Goal: Task Accomplishment & Management: Manage account settings

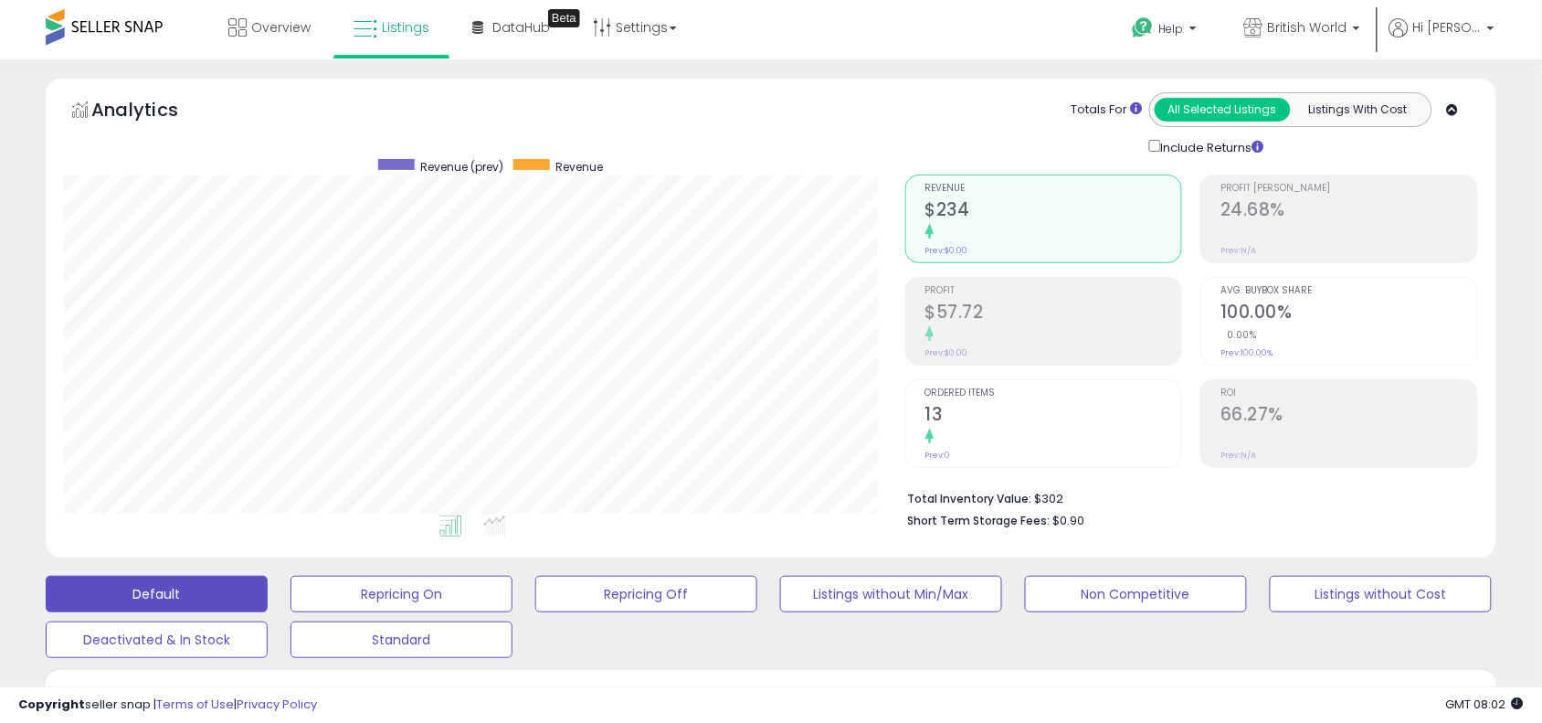
scroll to position [631, 0]
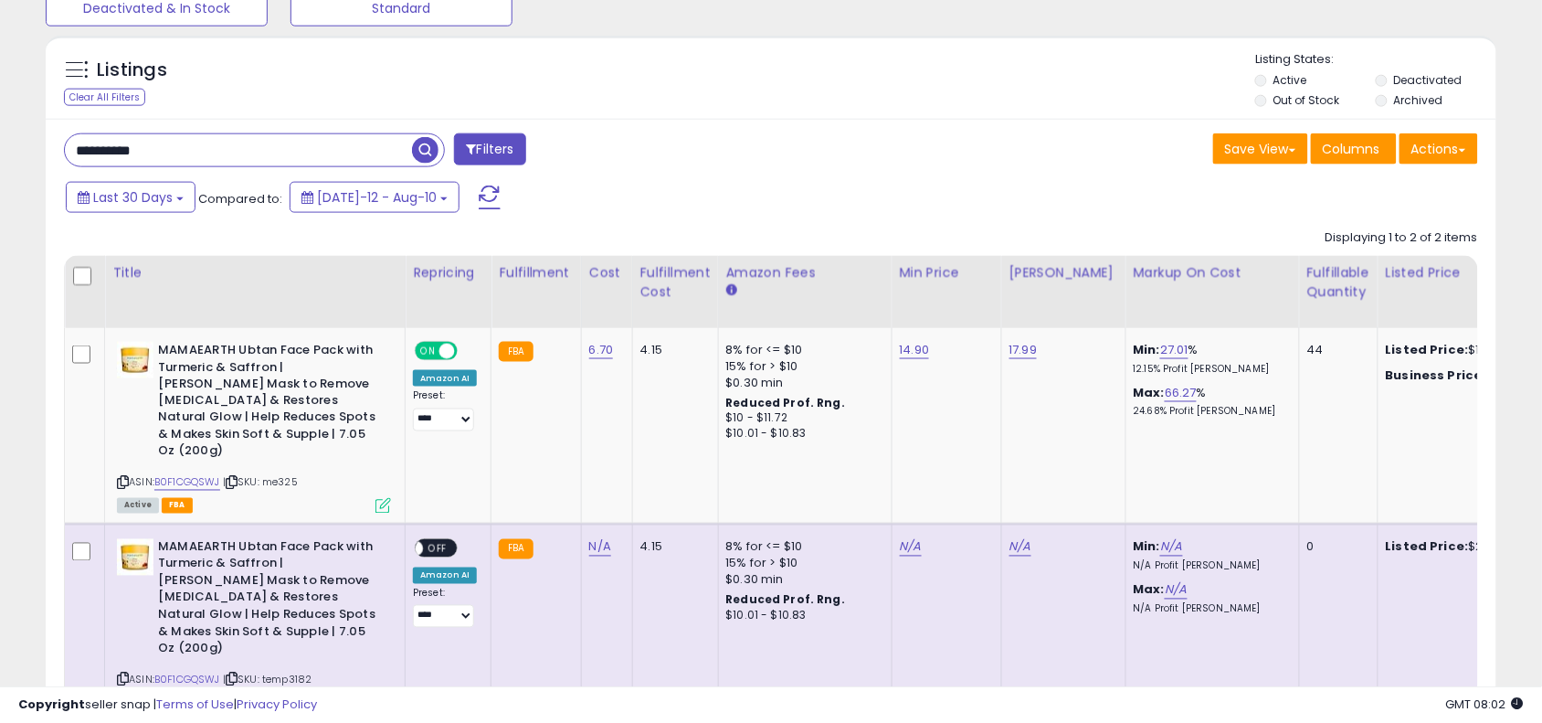
click at [183, 139] on input "**********" at bounding box center [238, 150] width 347 height 32
type input "********"
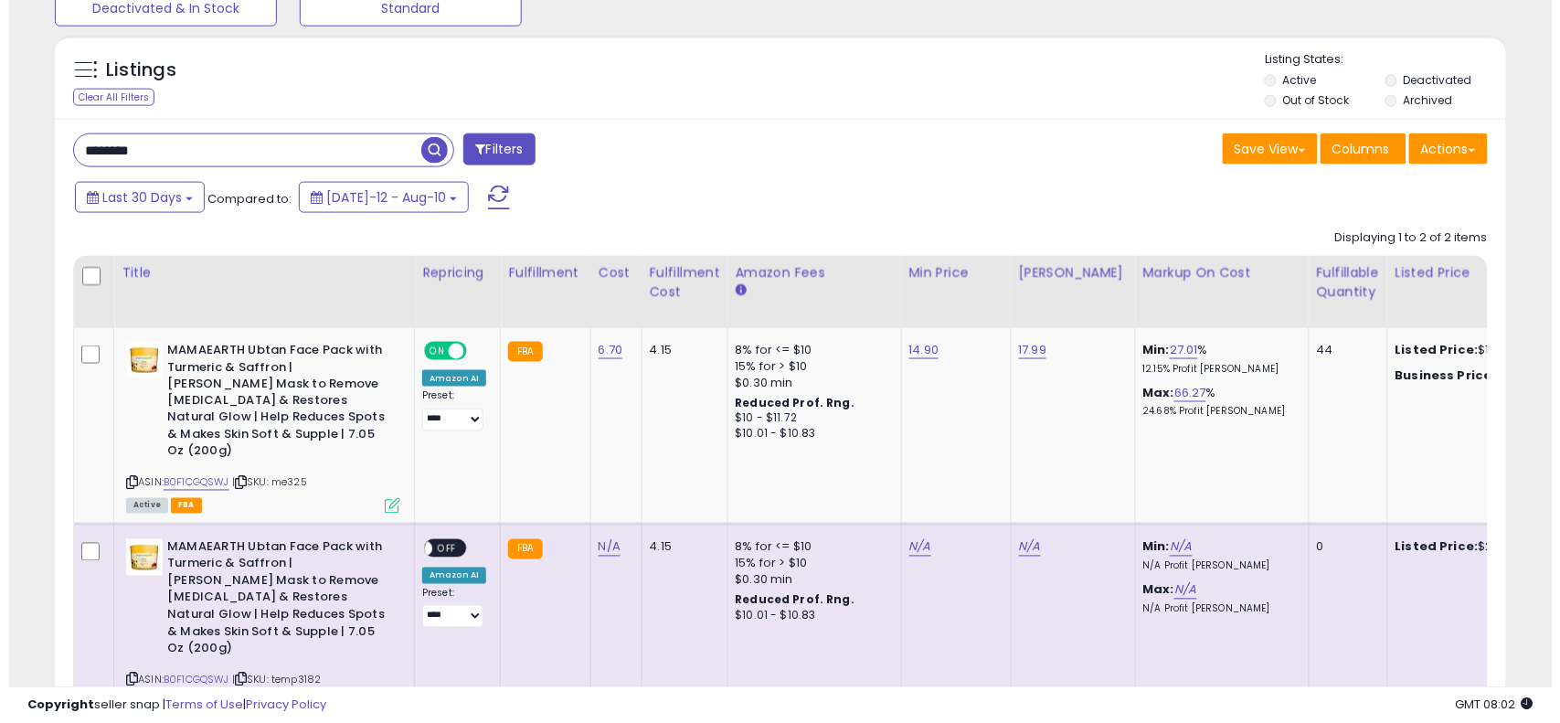
scroll to position [375, 851]
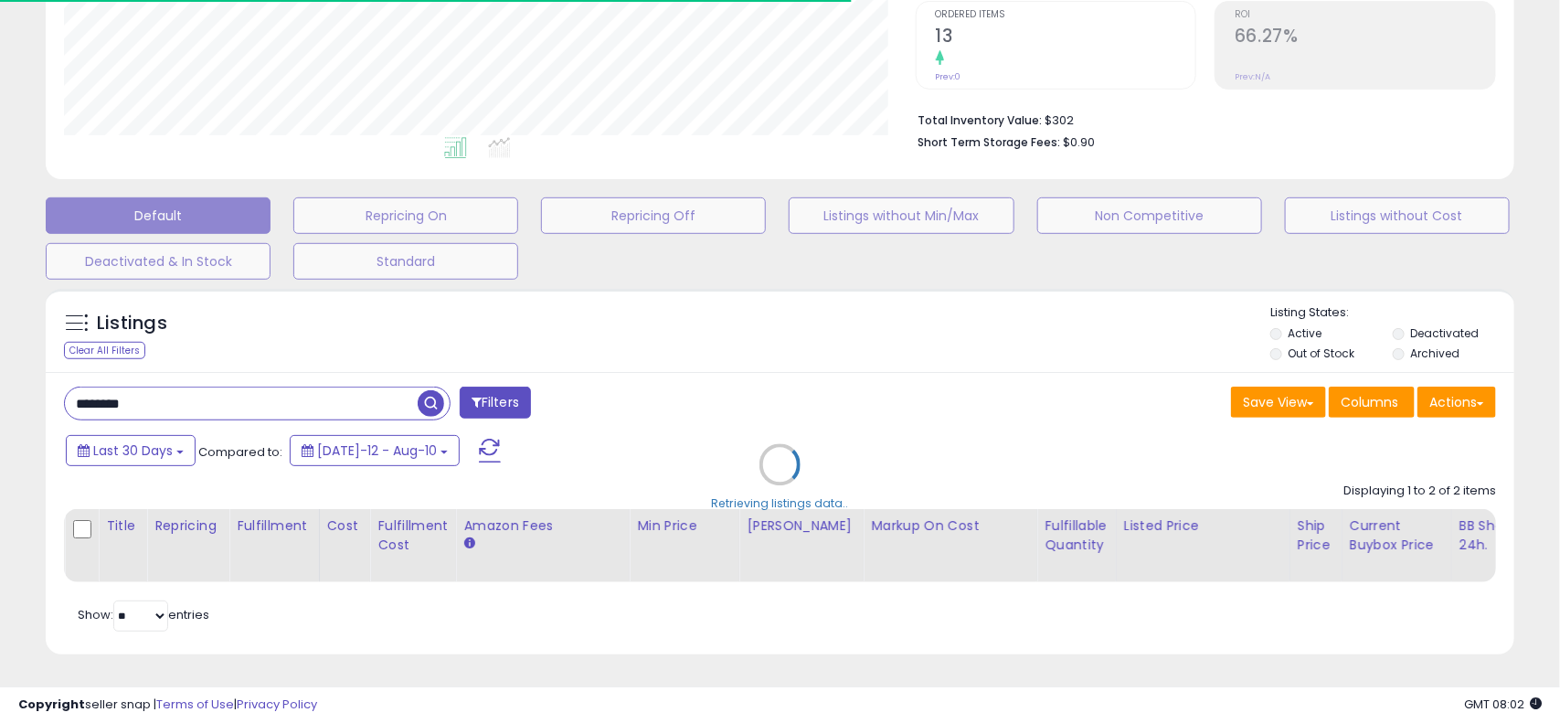
click at [775, 438] on div at bounding box center [779, 464] width 53 height 53
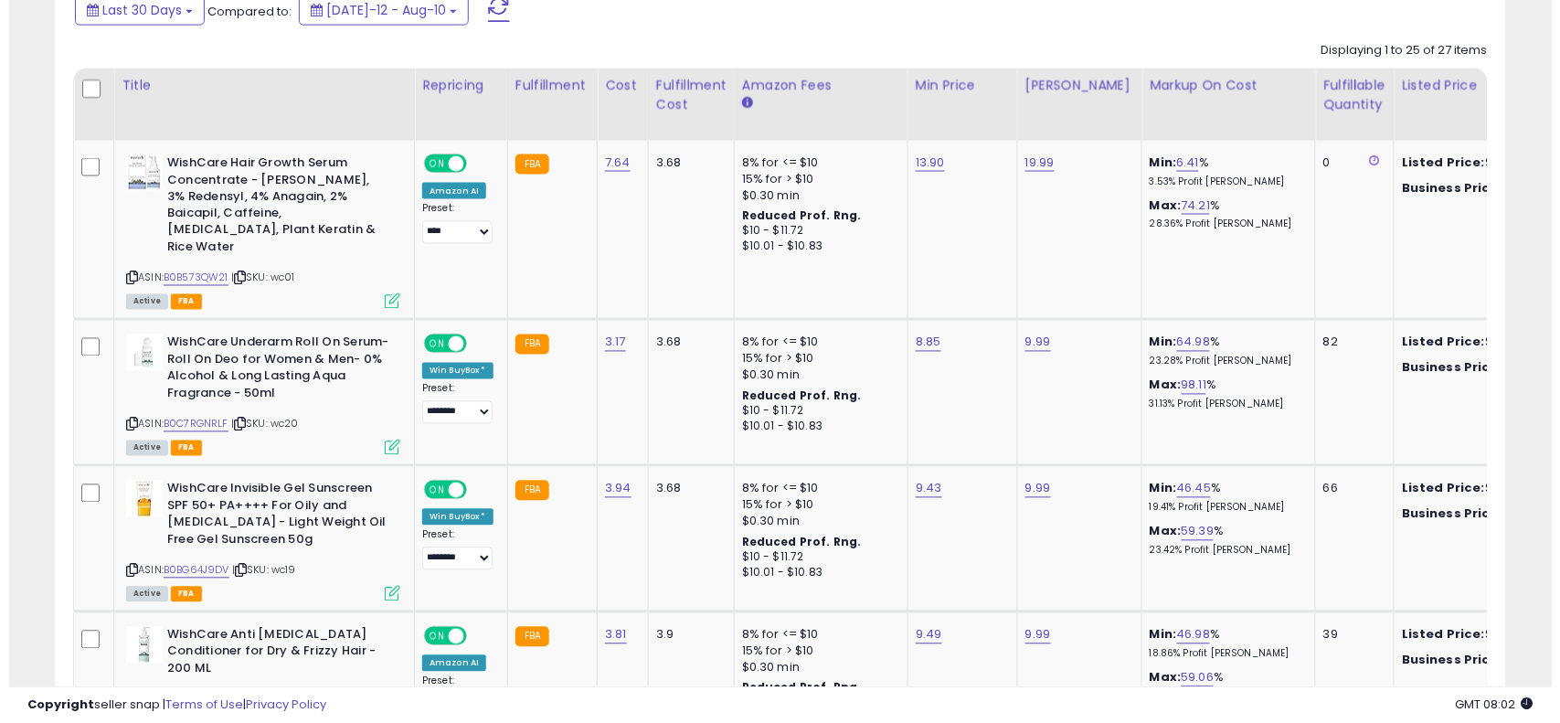
scroll to position [822, 0]
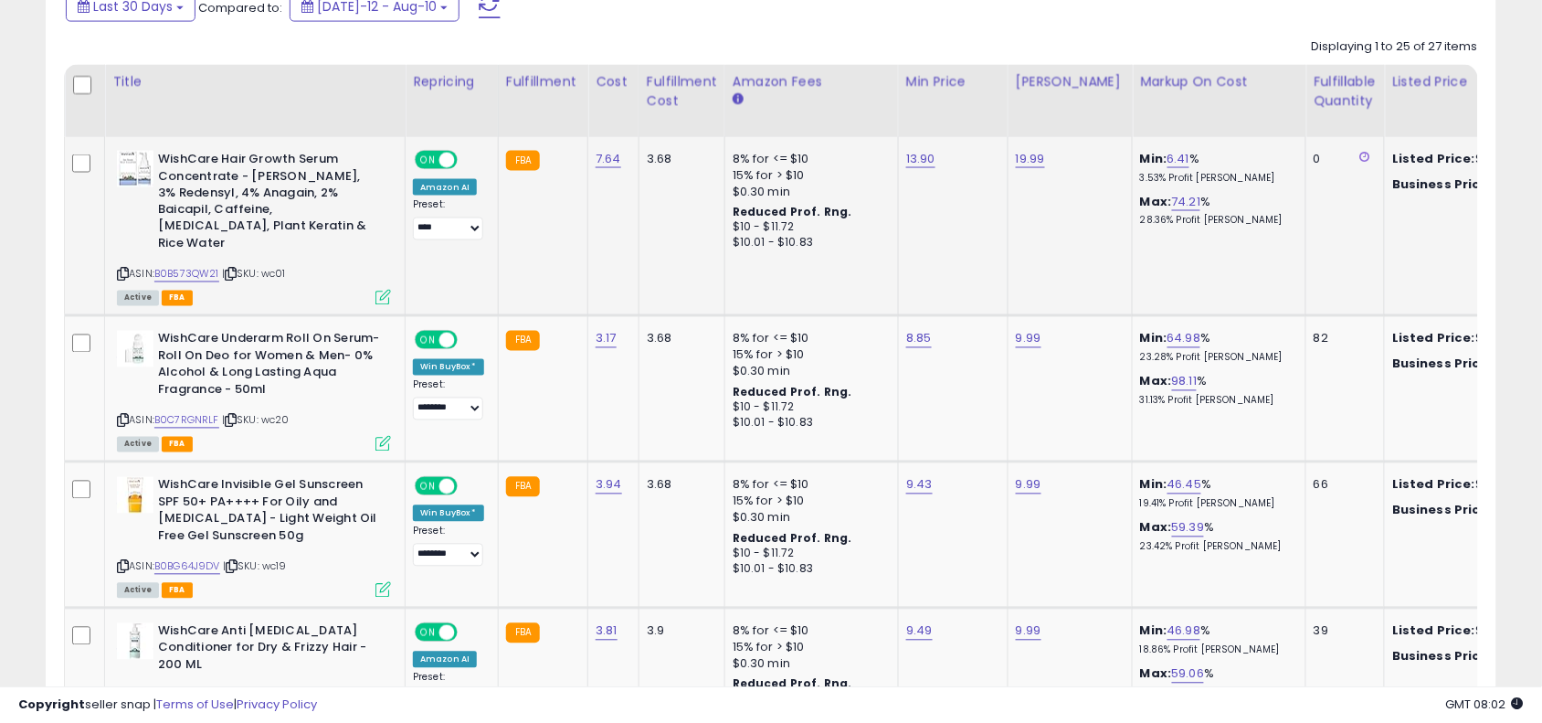
click at [390, 290] on icon at bounding box center [384, 298] width 16 height 16
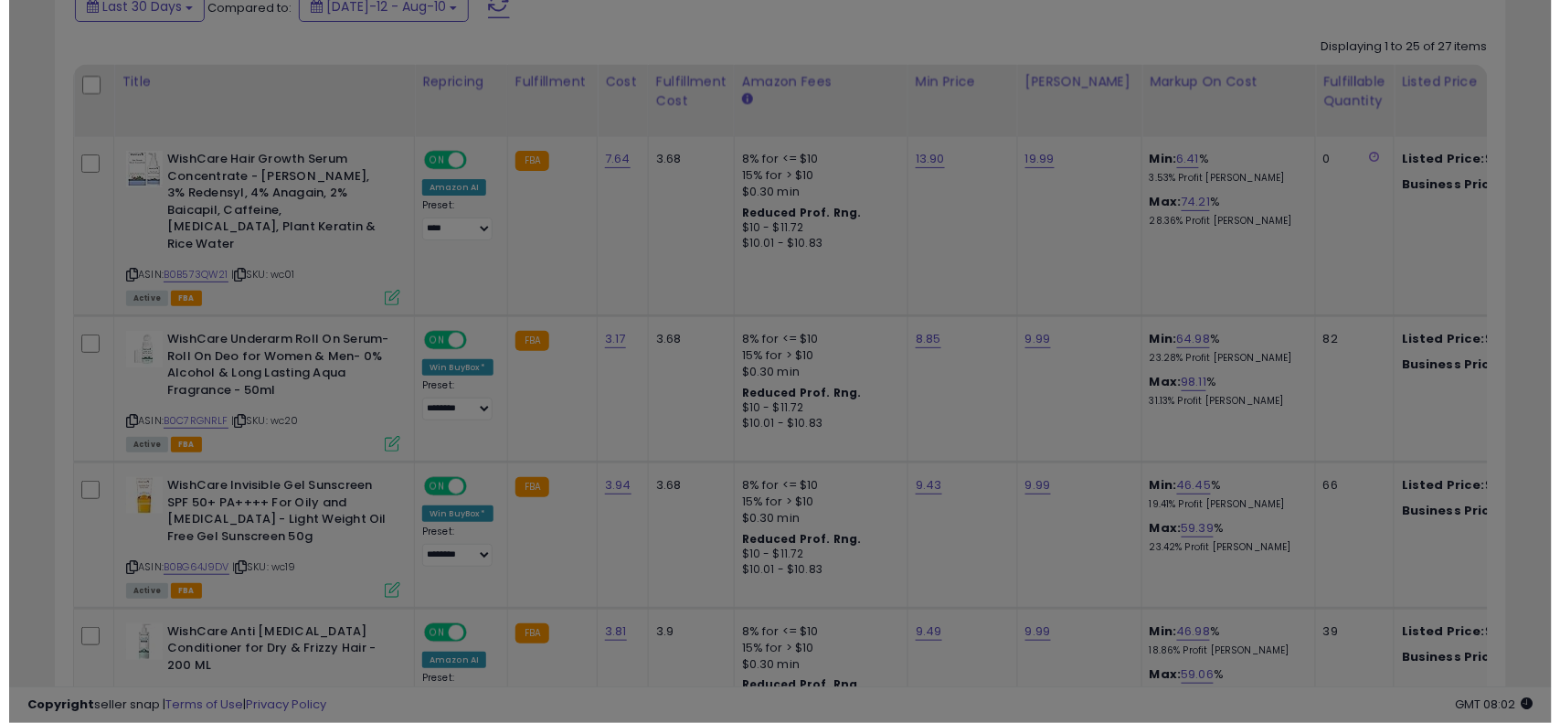
scroll to position [375, 851]
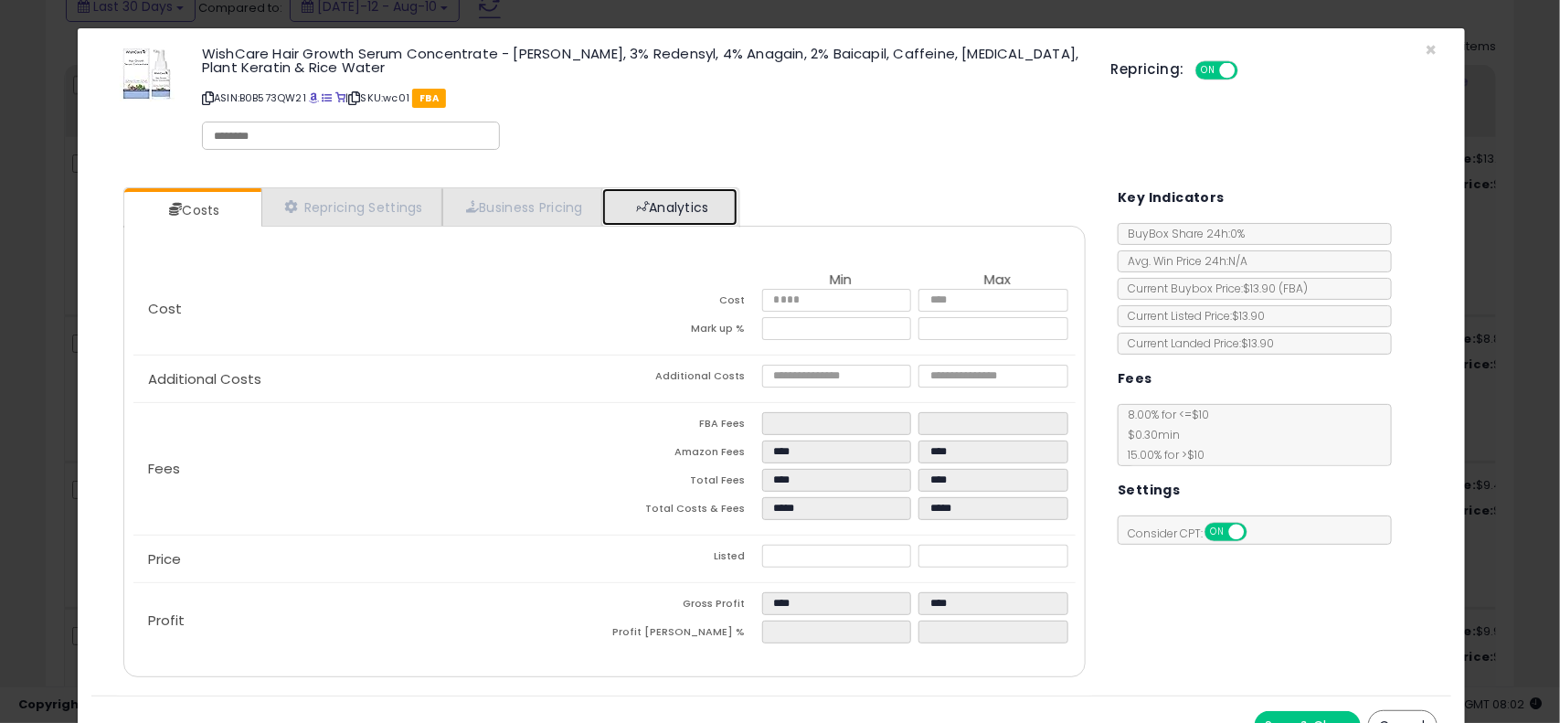
click at [715, 198] on link "Analytics" at bounding box center [669, 206] width 135 height 37
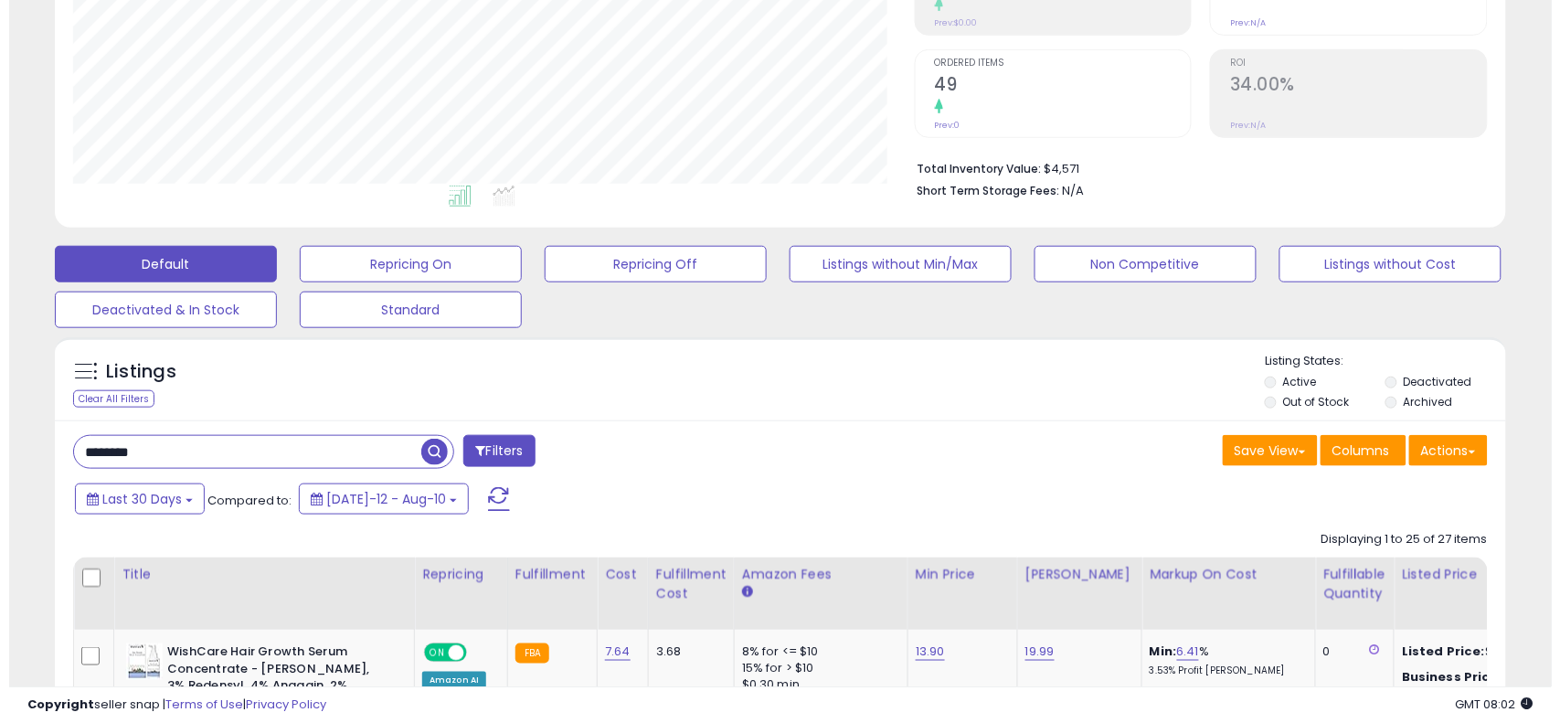
scroll to position [640, 0]
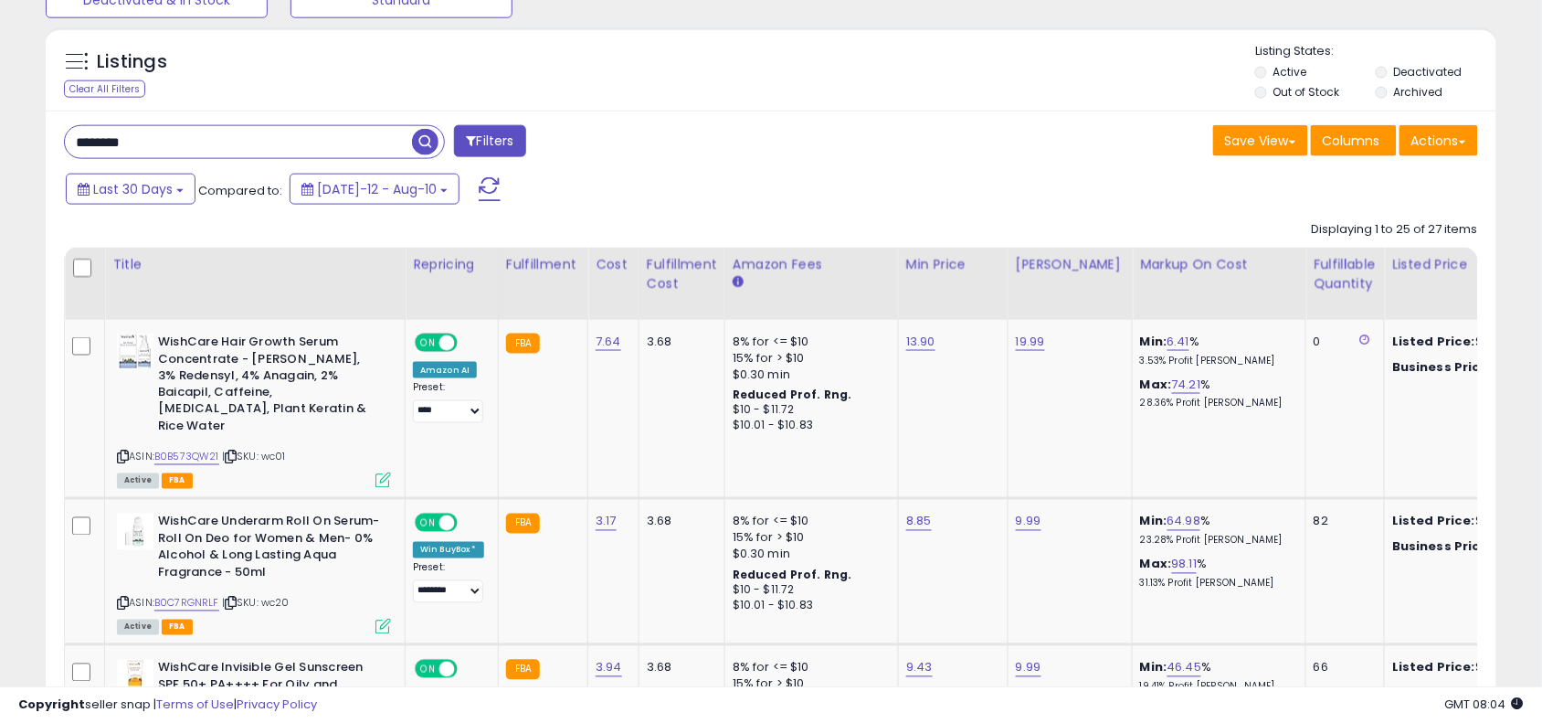
click at [368, 140] on input "********" at bounding box center [238, 142] width 347 height 32
click at [1352, 150] on span "Columns" at bounding box center [1352, 141] width 58 height 18
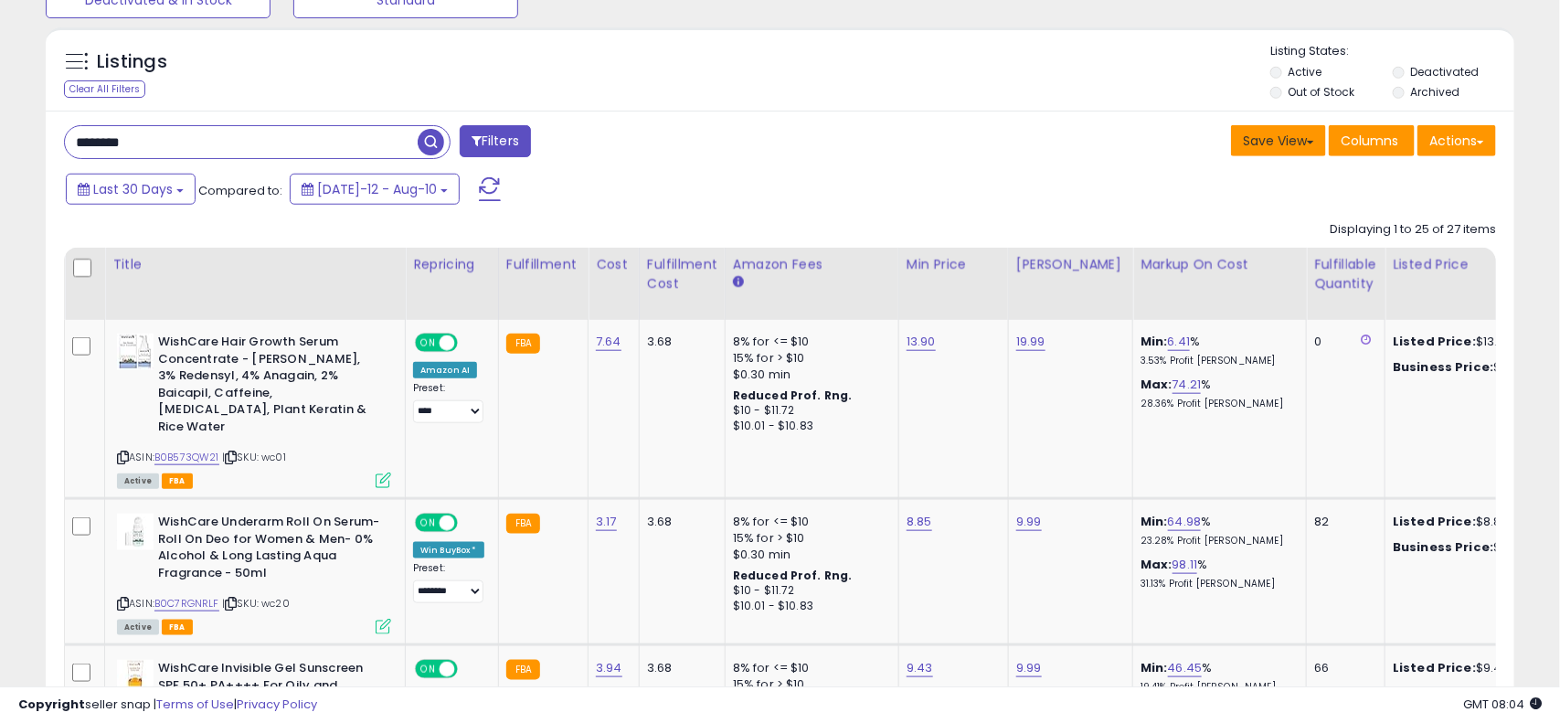
scroll to position [913368, 912900]
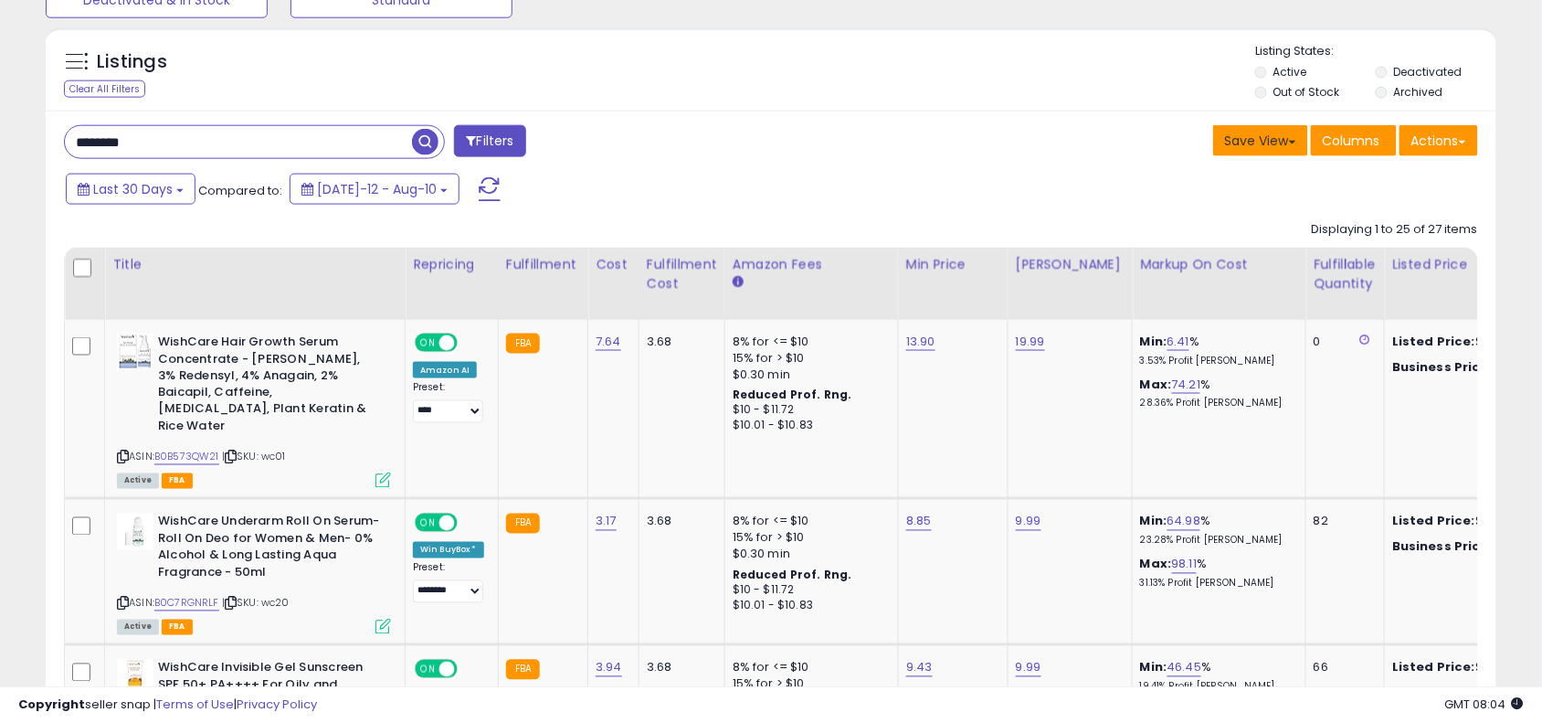
click at [1295, 148] on button "Save View" at bounding box center [1260, 140] width 95 height 31
click at [1234, 211] on link "Update Current View" at bounding box center [1206, 211] width 196 height 28
click at [1275, 131] on button "Save View" at bounding box center [1260, 140] width 95 height 31
click at [1240, 175] on link "Save As New View" at bounding box center [1214, 179] width 180 height 28
click at [1257, 152] on button "Cancel" at bounding box center [1271, 140] width 69 height 31
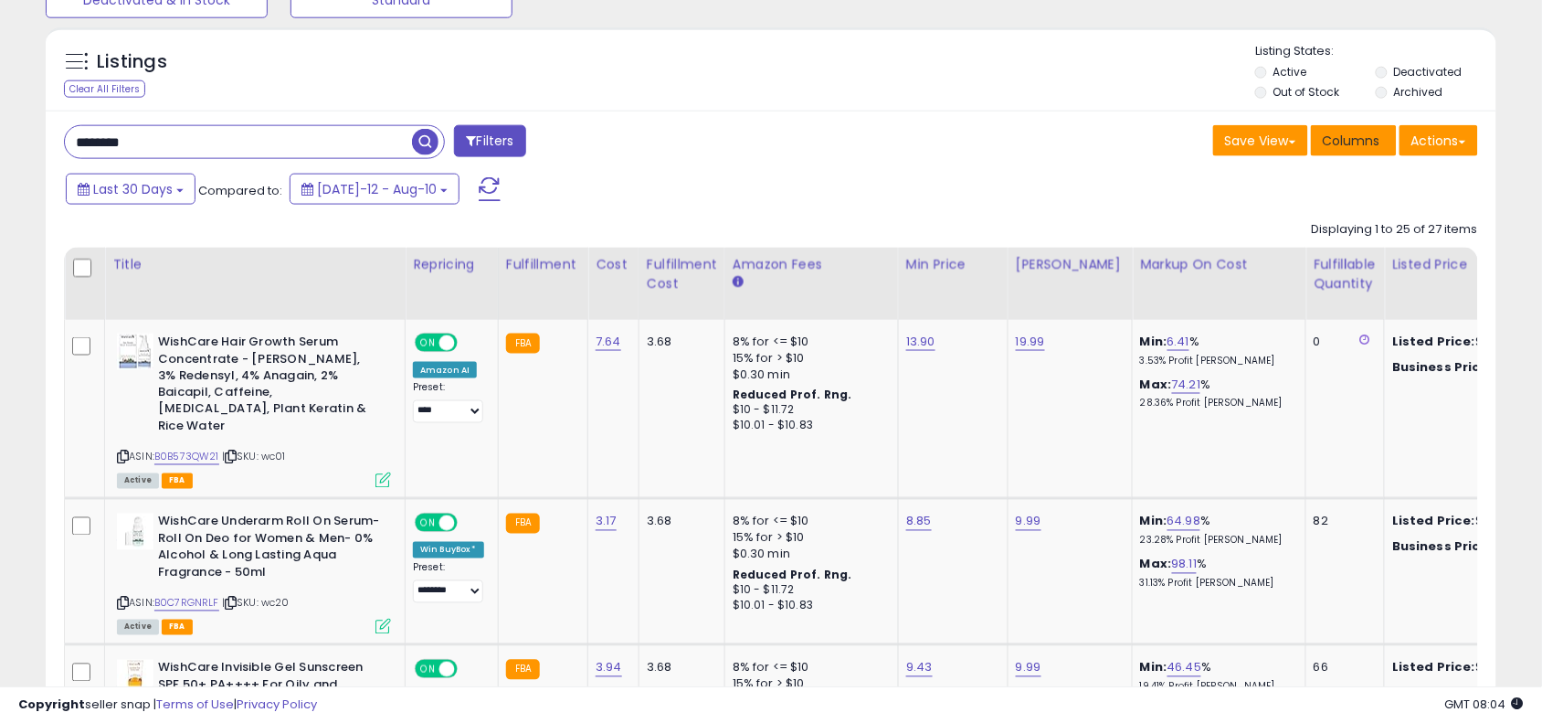
click at [1349, 132] on span "Columns" at bounding box center [1352, 141] width 58 height 18
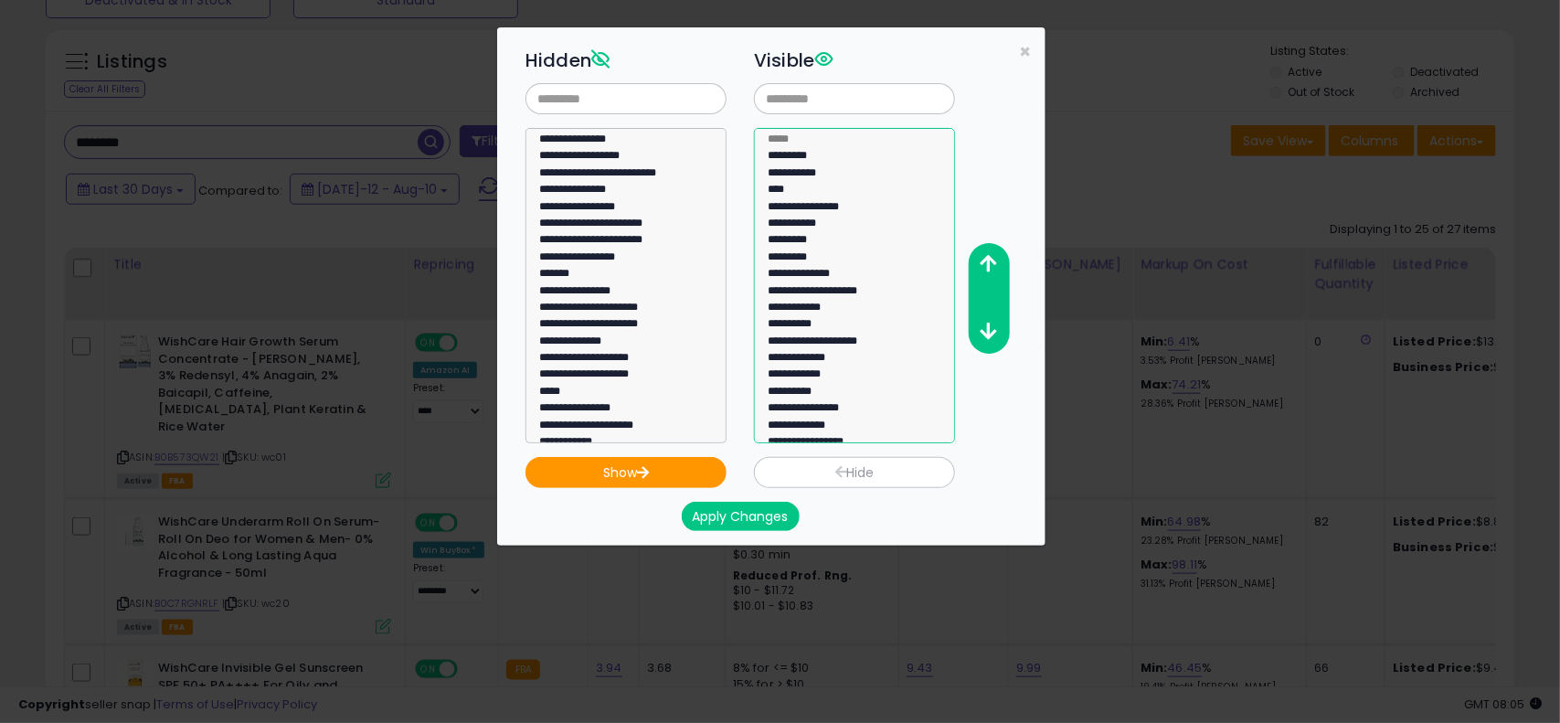
select select "**********"
click at [841, 432] on option "**********" at bounding box center [846, 427] width 160 height 16
click at [991, 254] on icon "button" at bounding box center [988, 263] width 16 height 19
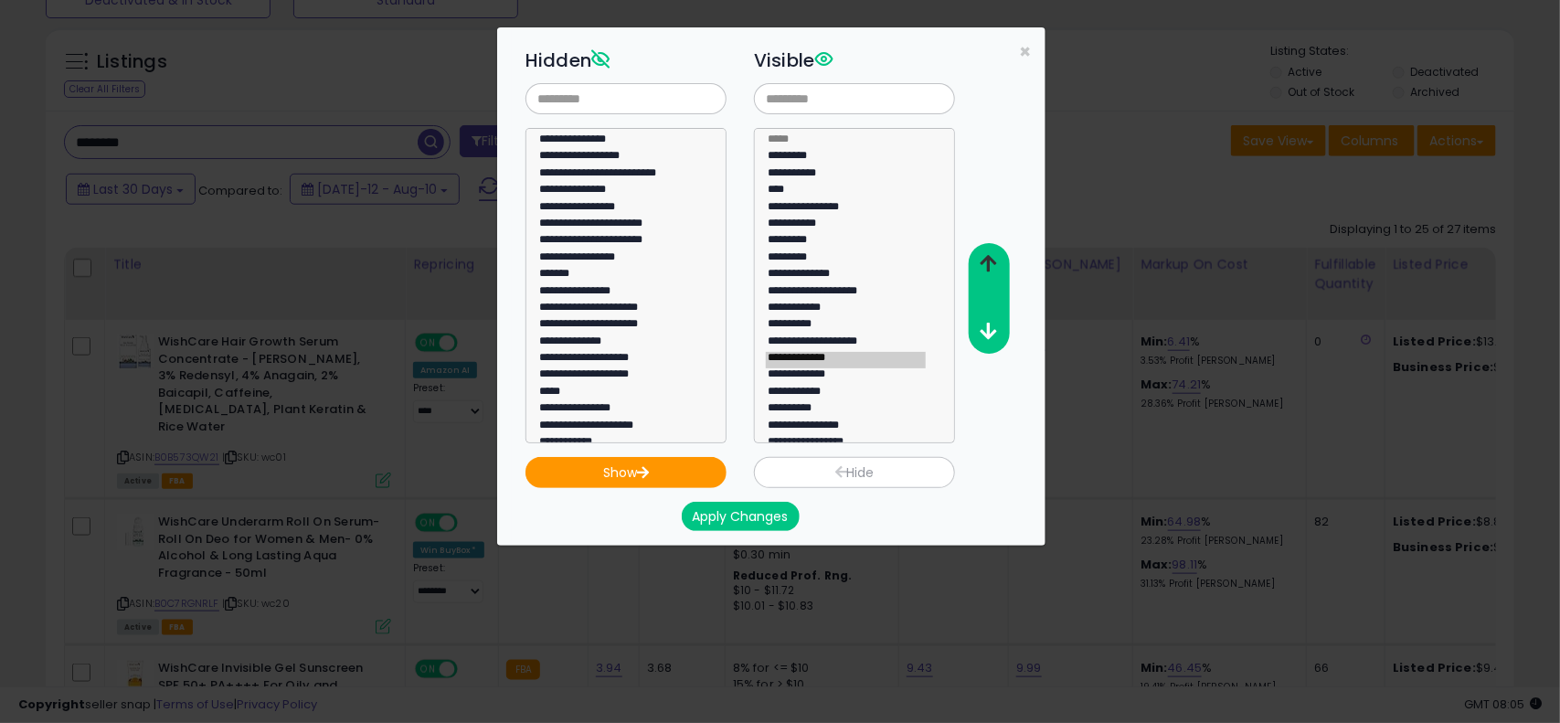
click at [991, 254] on icon "button" at bounding box center [988, 263] width 16 height 19
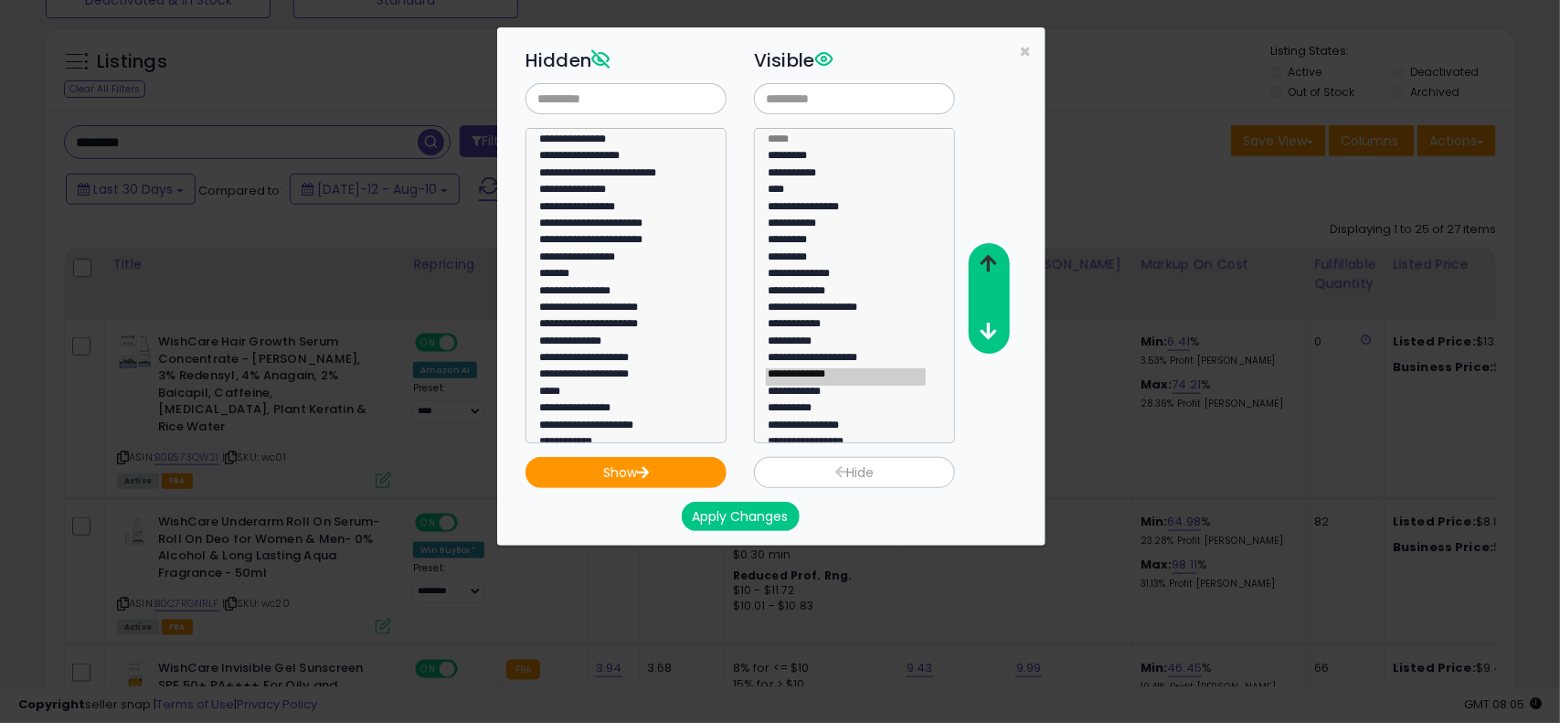
click at [991, 254] on icon "button" at bounding box center [988, 263] width 16 height 19
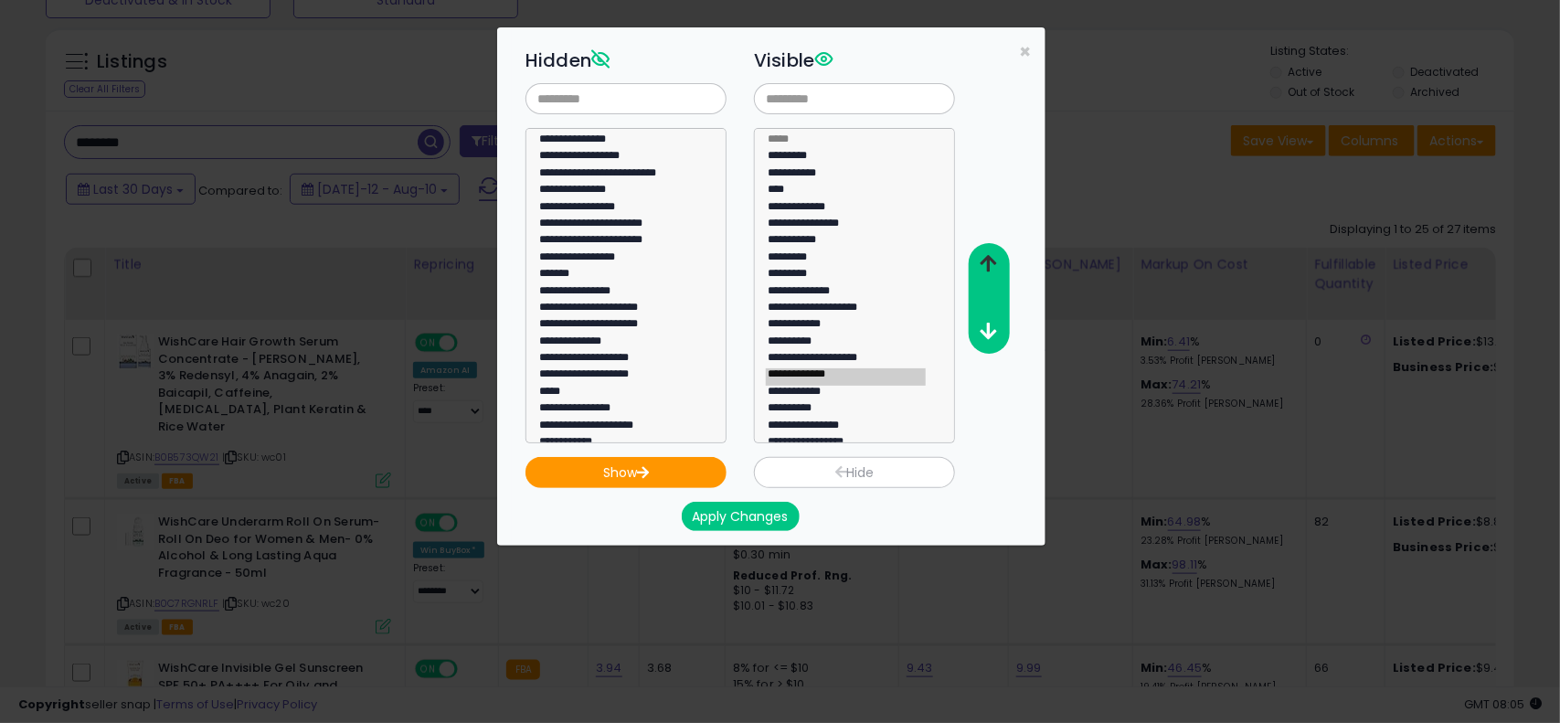
click at [991, 254] on icon "button" at bounding box center [988, 263] width 16 height 19
click at [991, 334] on icon "button" at bounding box center [988, 331] width 16 height 19
click at [733, 522] on button "Apply Changes" at bounding box center [741, 516] width 118 height 29
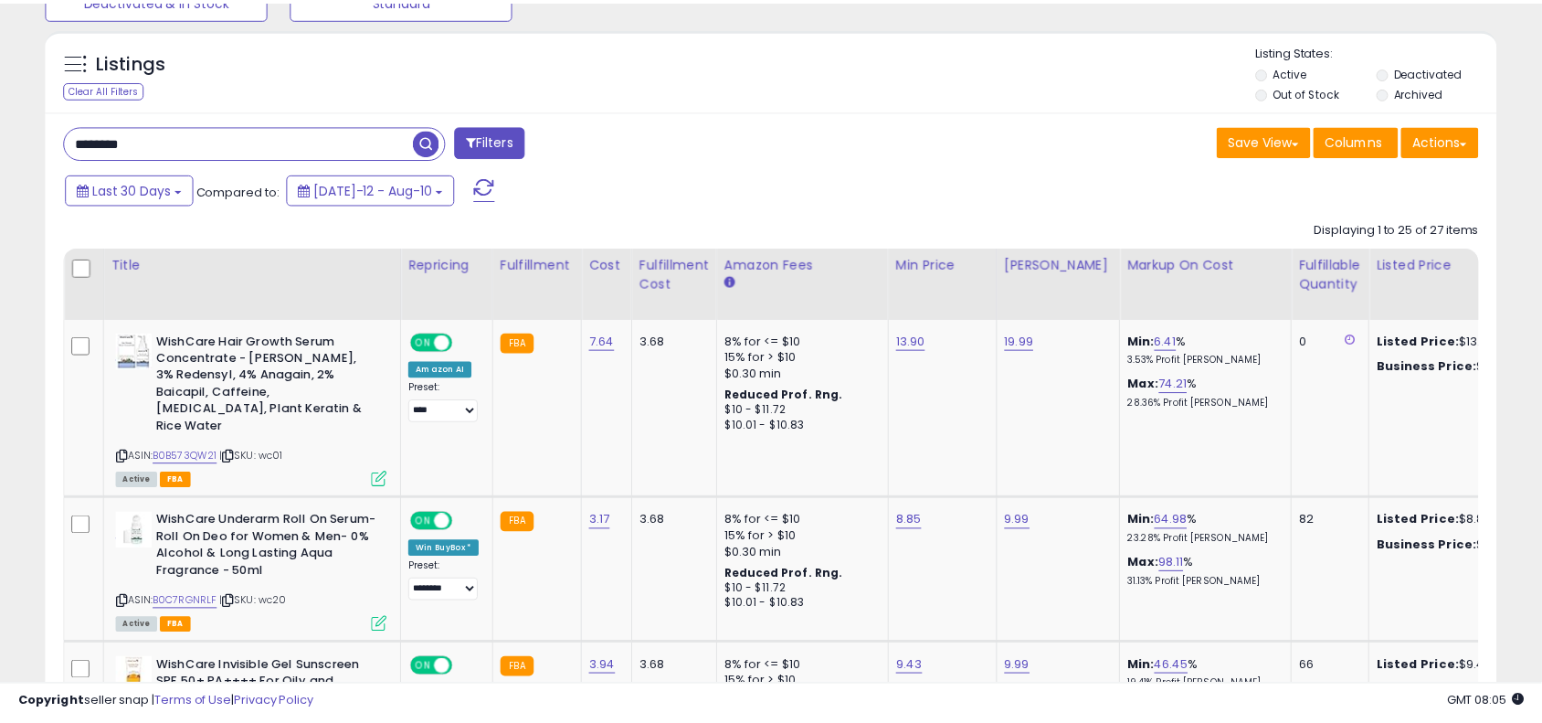
scroll to position [913368, 912900]
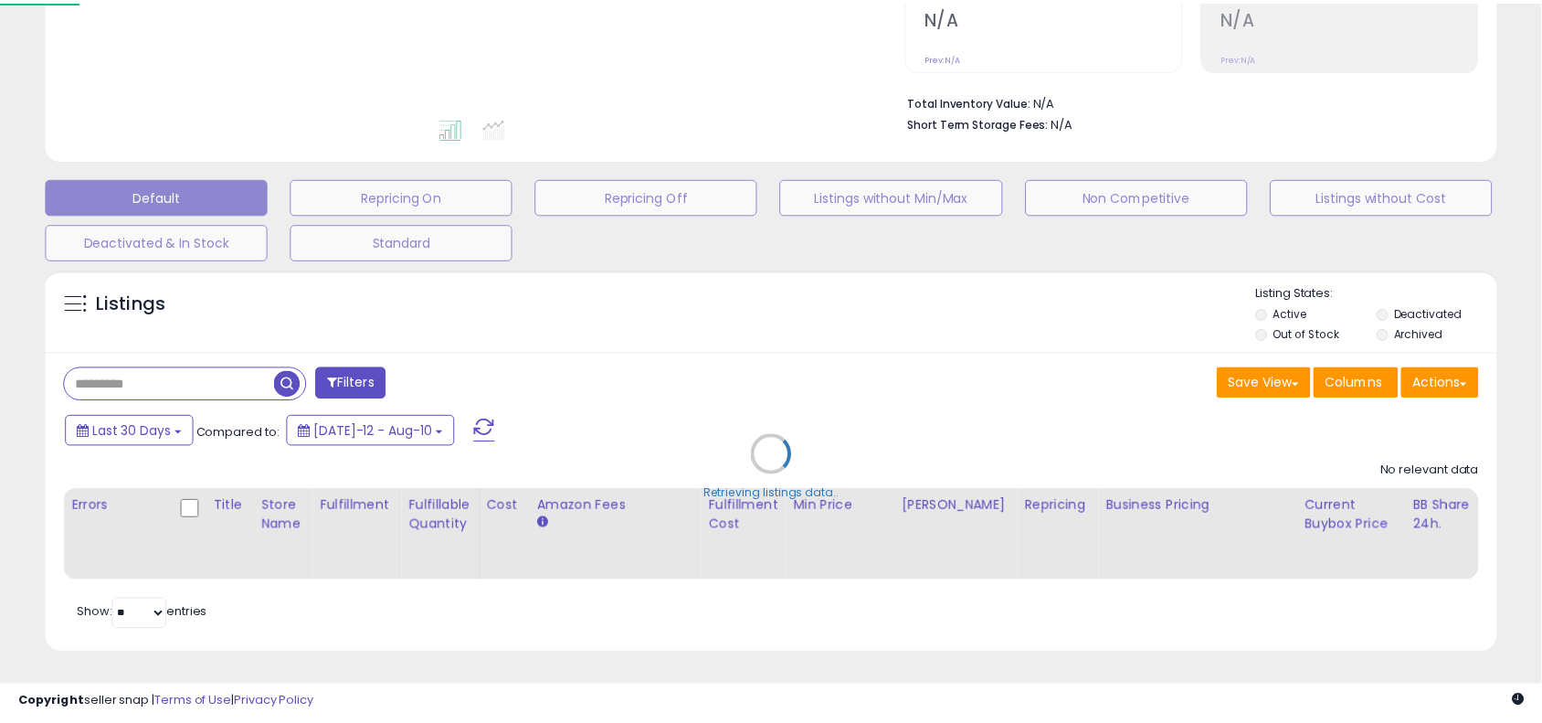
scroll to position [416, 0]
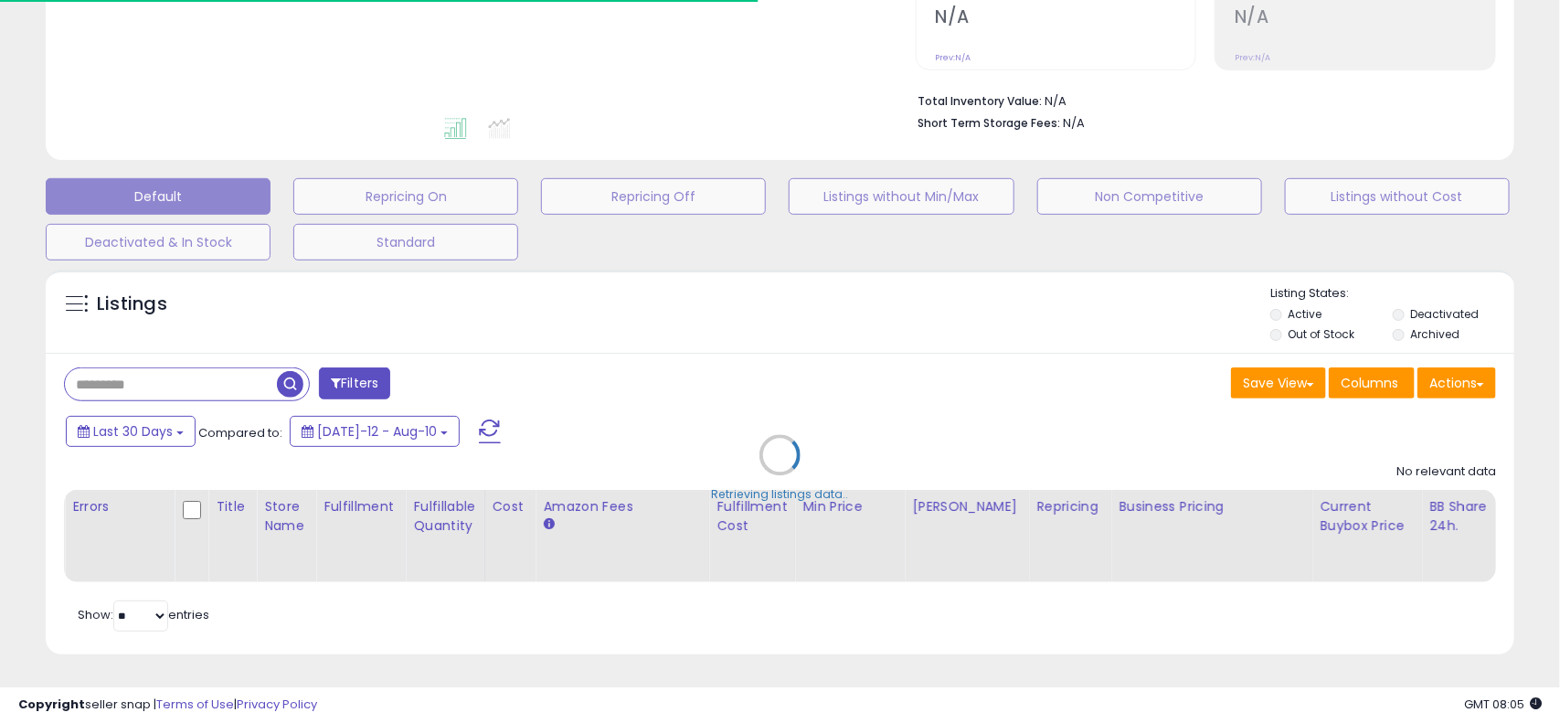
click at [861, 362] on div "Retrieving listings data.." at bounding box center [780, 468] width 1496 height 417
type input "********"
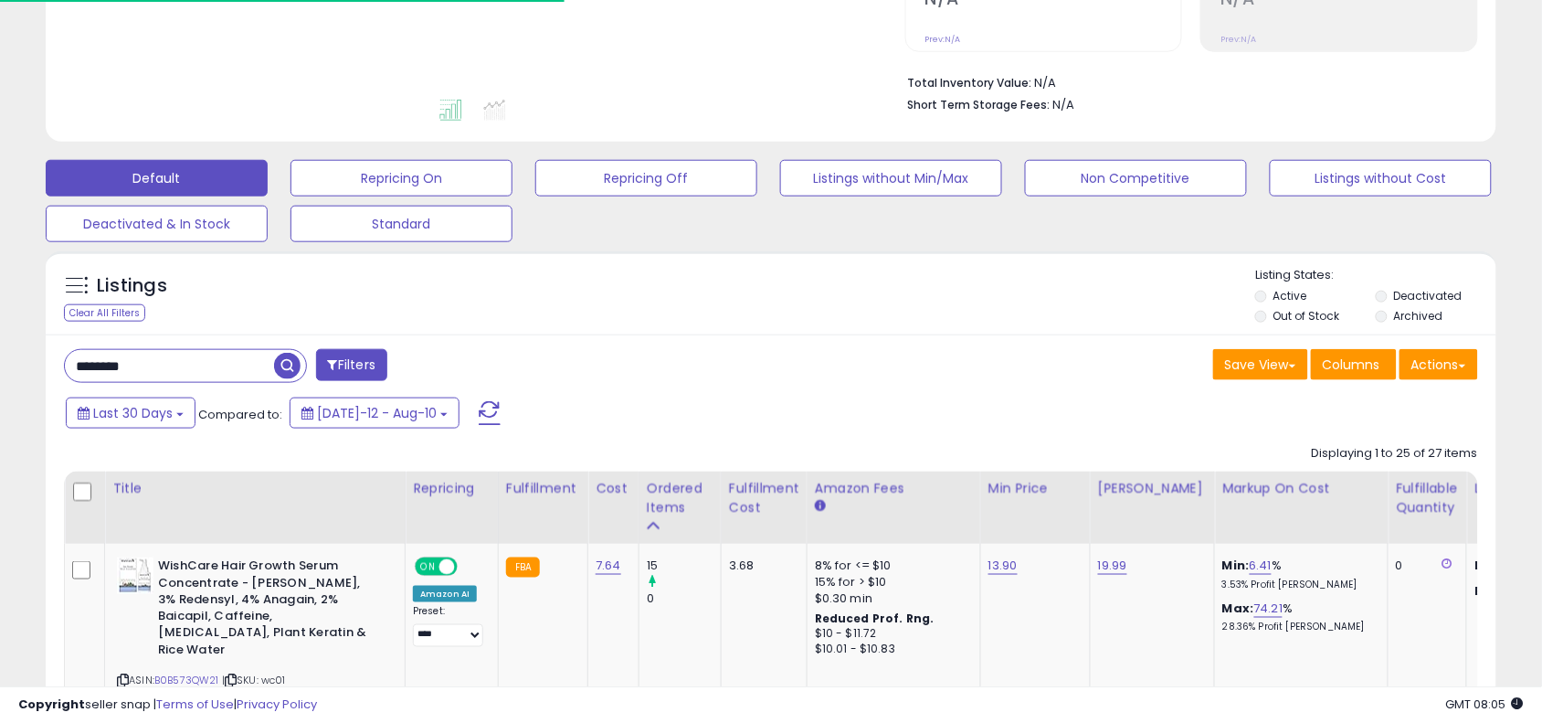
click at [582, 312] on div "Listings Clear All Filters Listing States:" at bounding box center [771, 298] width 1451 height 62
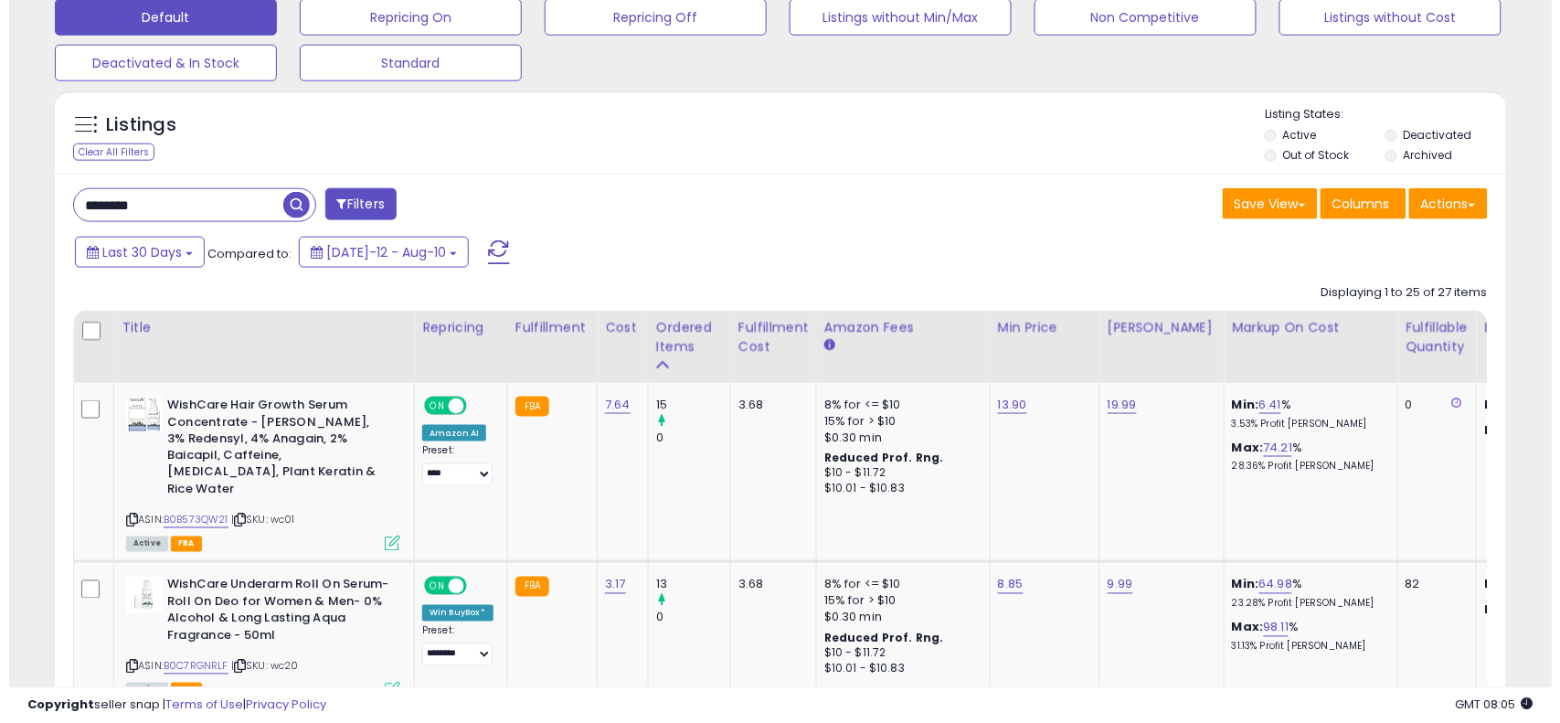
scroll to position [781, 0]
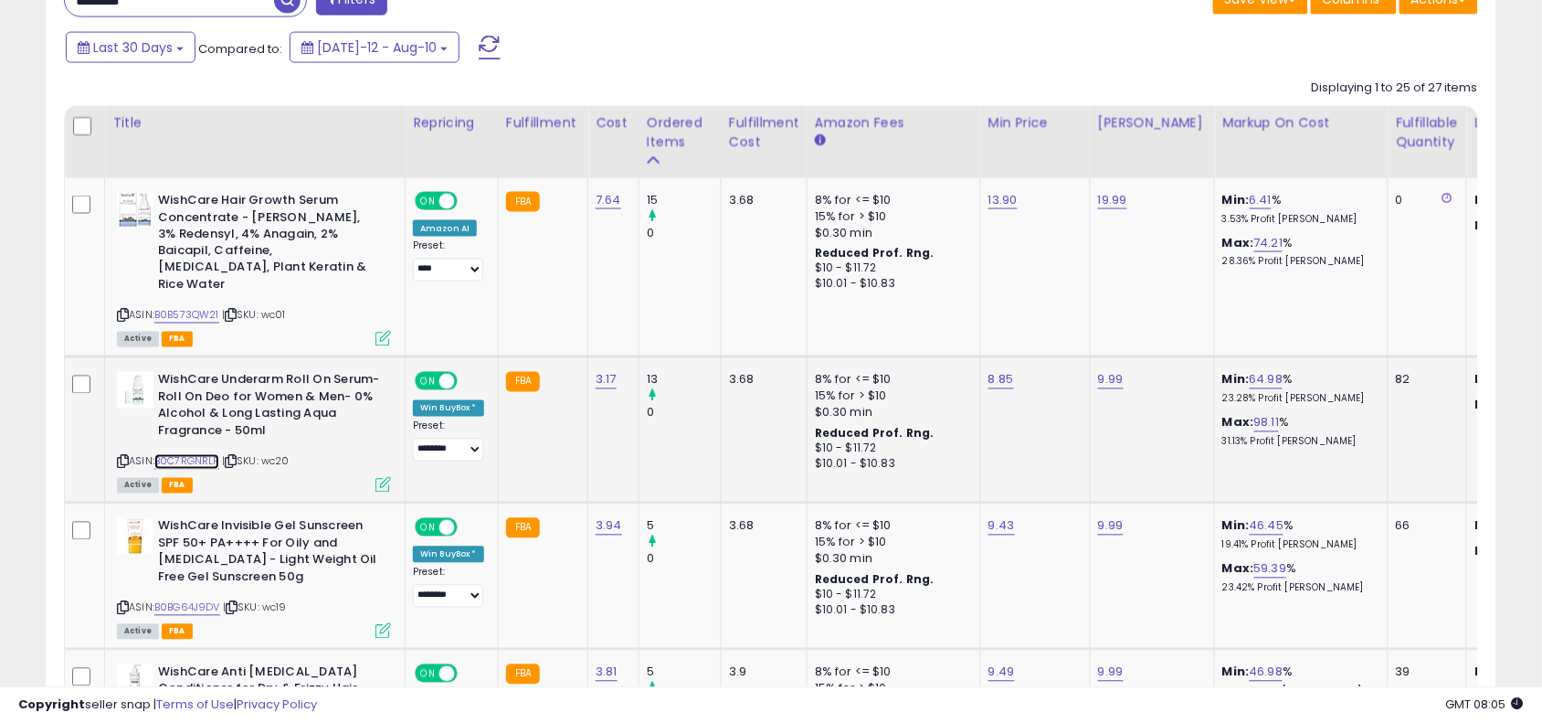
click at [207, 454] on link "B0C7RGNRLF" at bounding box center [186, 462] width 65 height 16
click at [382, 477] on icon at bounding box center [384, 485] width 16 height 16
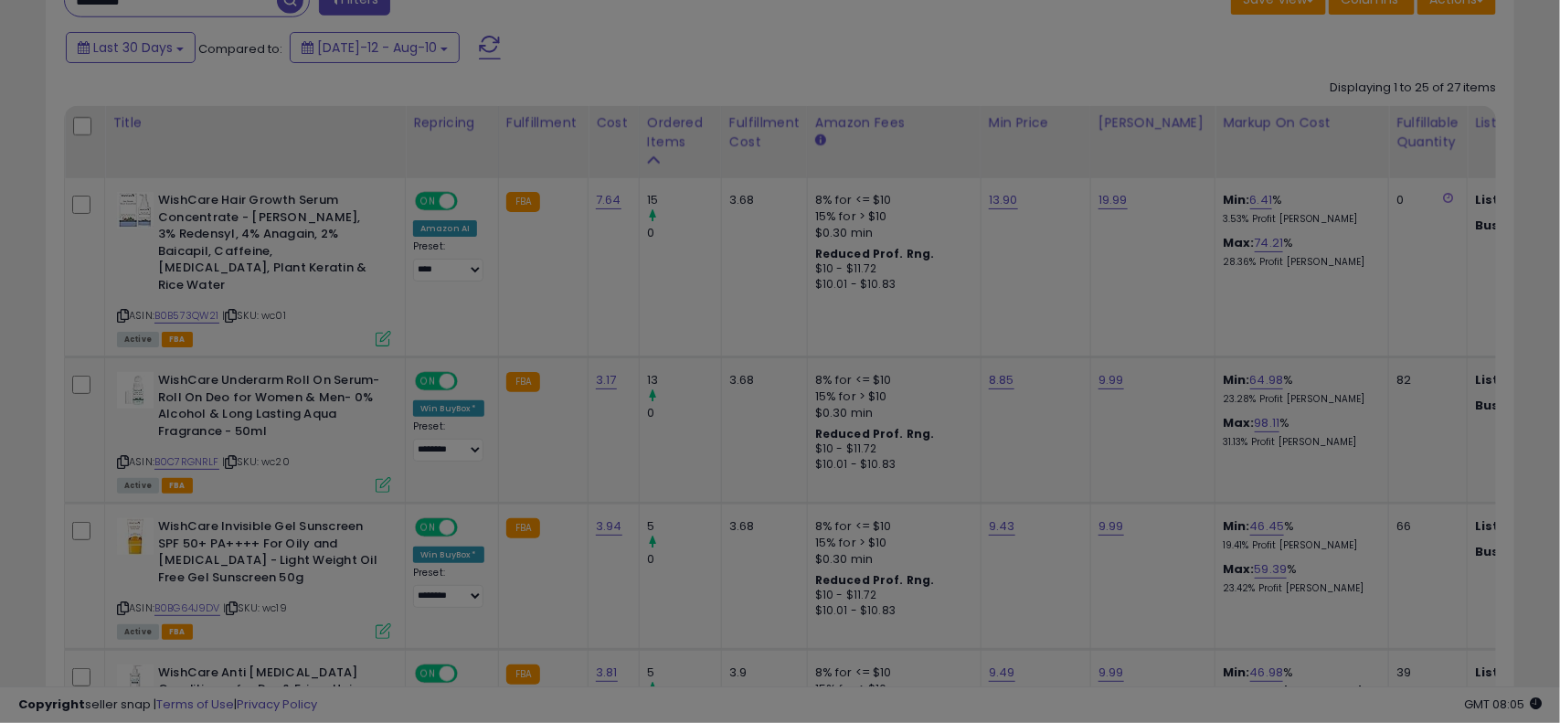
scroll to position [375, 851]
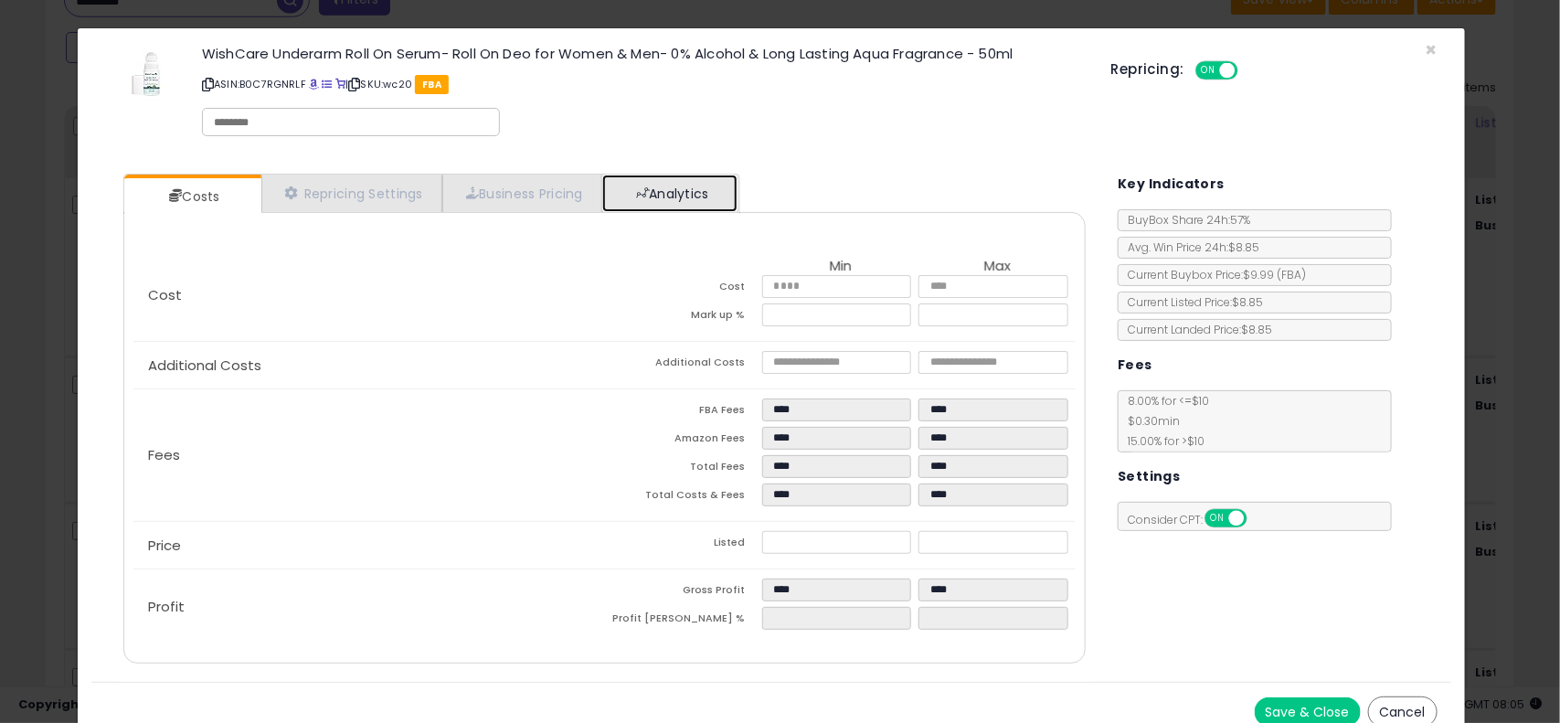
click at [727, 204] on link "Analytics" at bounding box center [669, 193] width 135 height 37
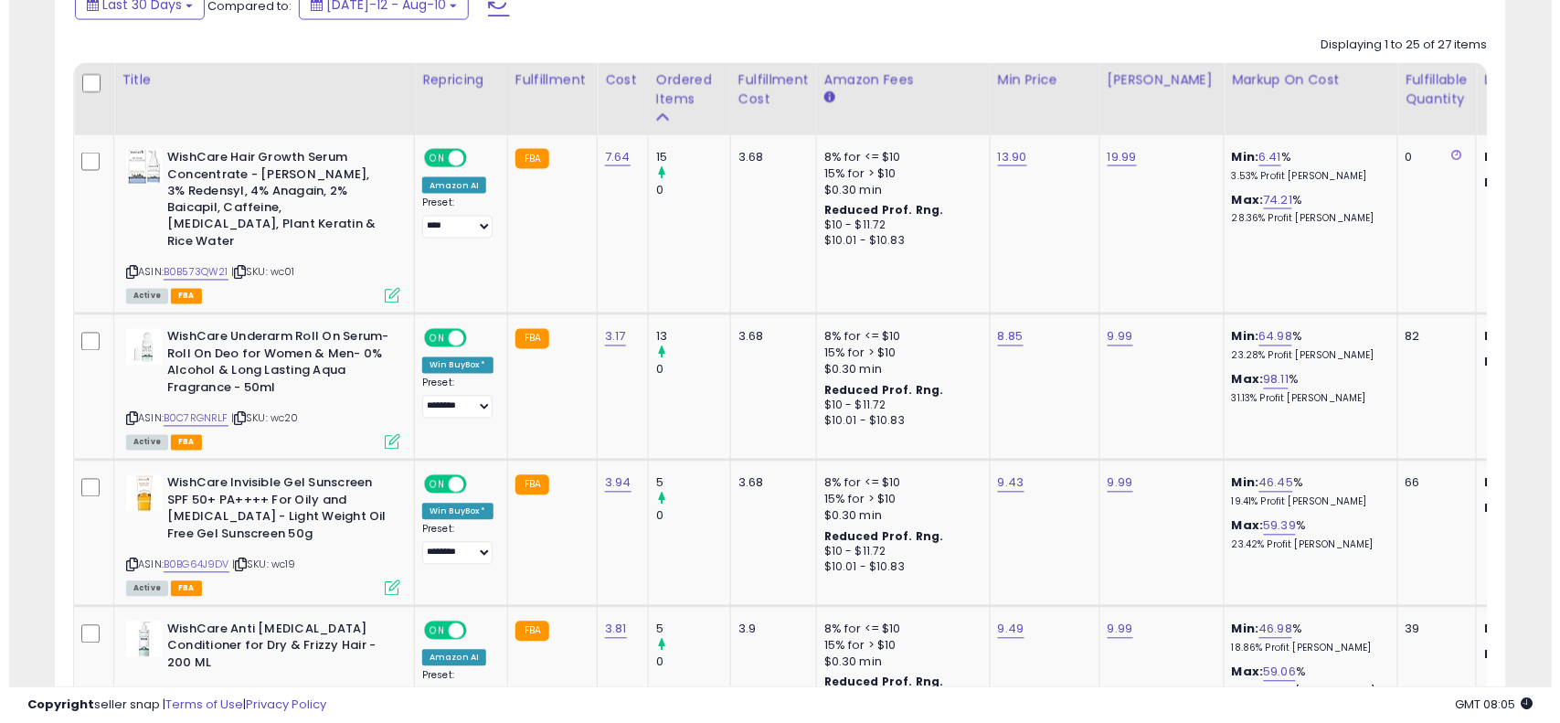
scroll to position [827, 0]
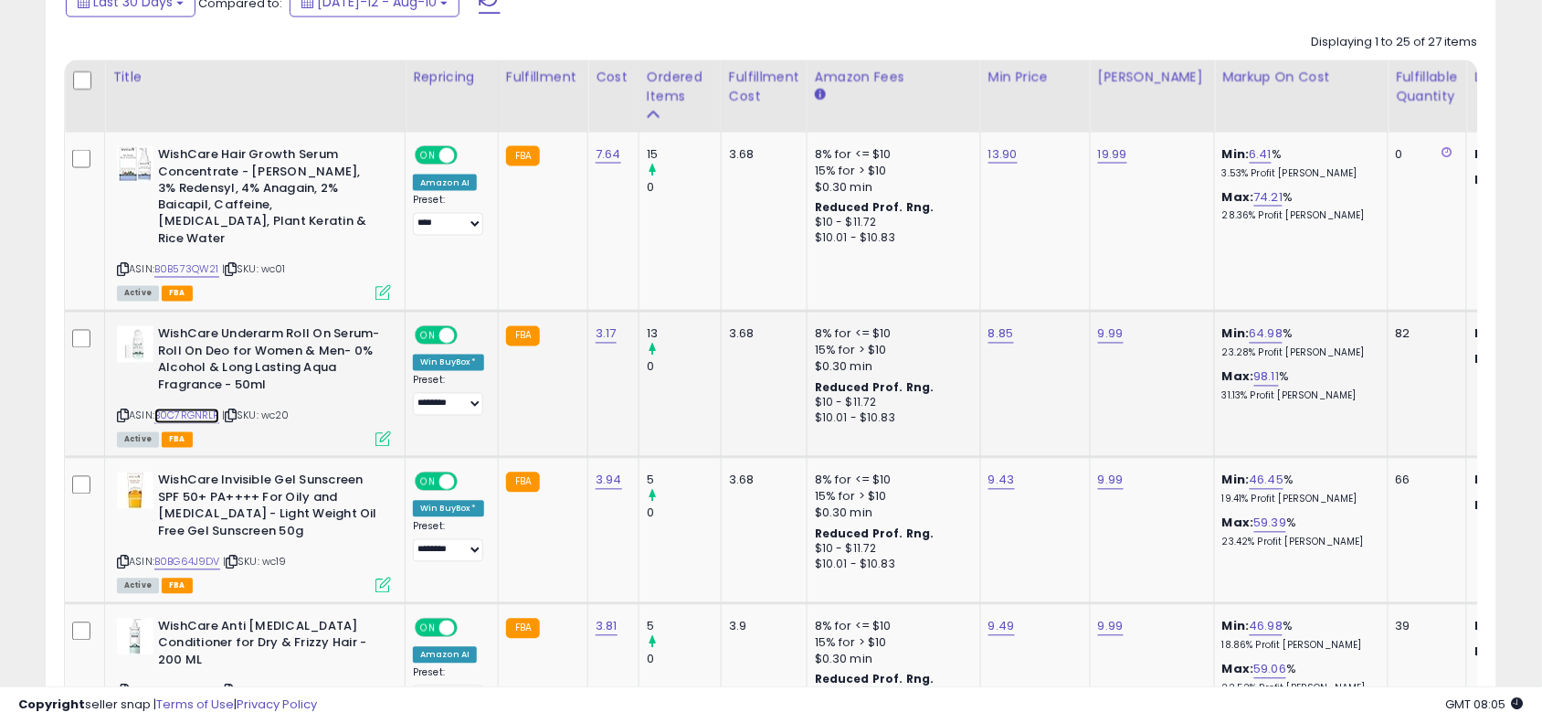
click at [215, 408] on link "B0C7RGNRLF" at bounding box center [186, 416] width 65 height 16
click at [202, 555] on link "B0BG64J9DV" at bounding box center [187, 563] width 66 height 16
click at [385, 577] on icon at bounding box center [384, 585] width 16 height 16
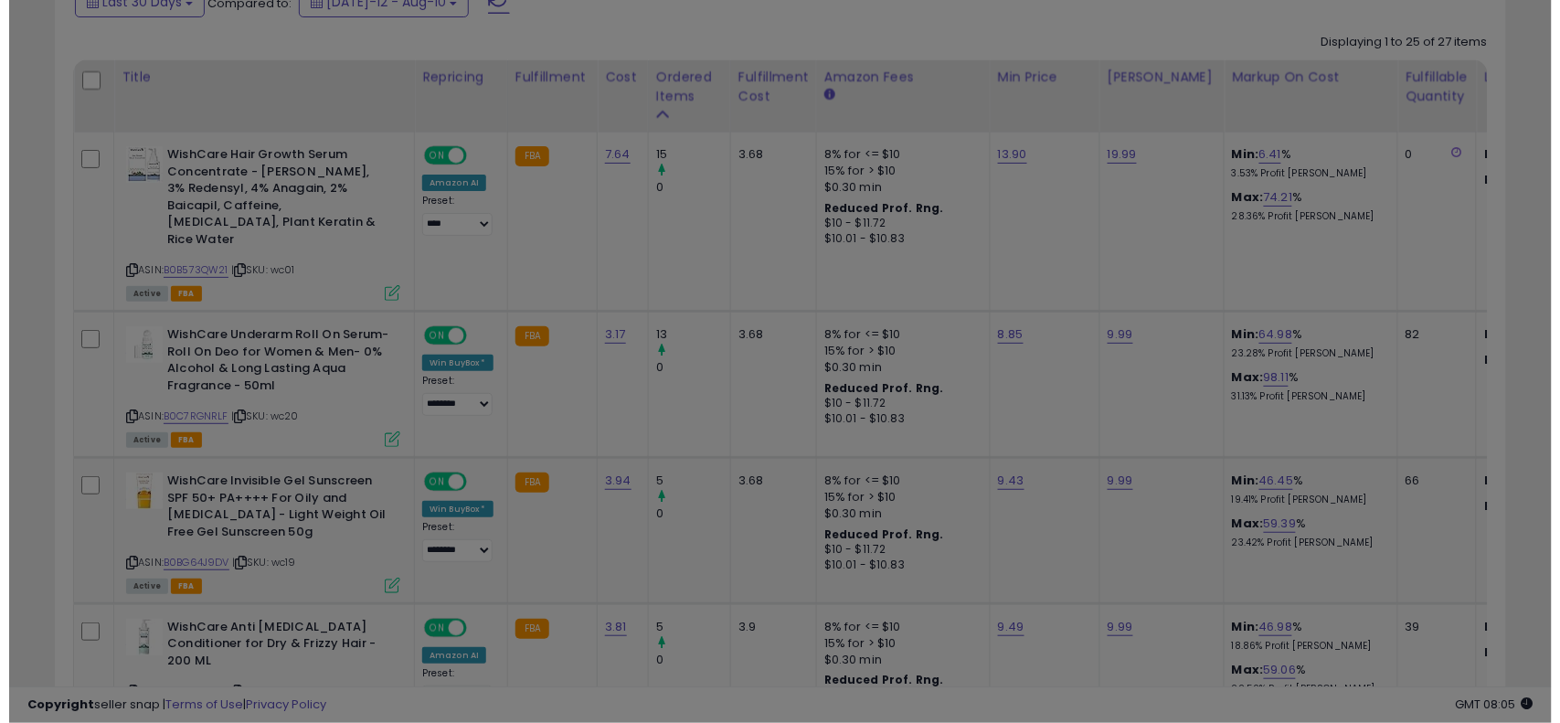
scroll to position [375, 851]
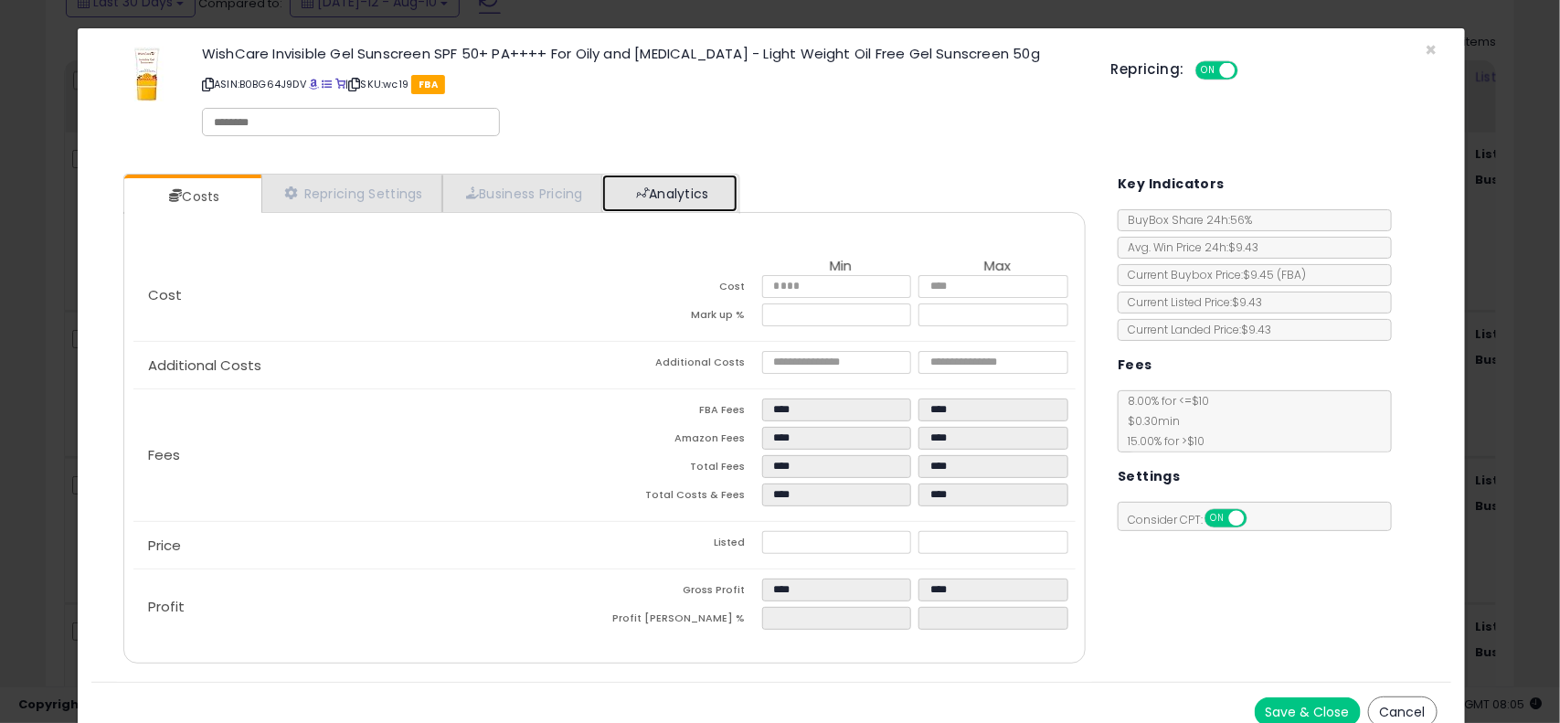
click at [702, 195] on link "Analytics" at bounding box center [669, 193] width 135 height 37
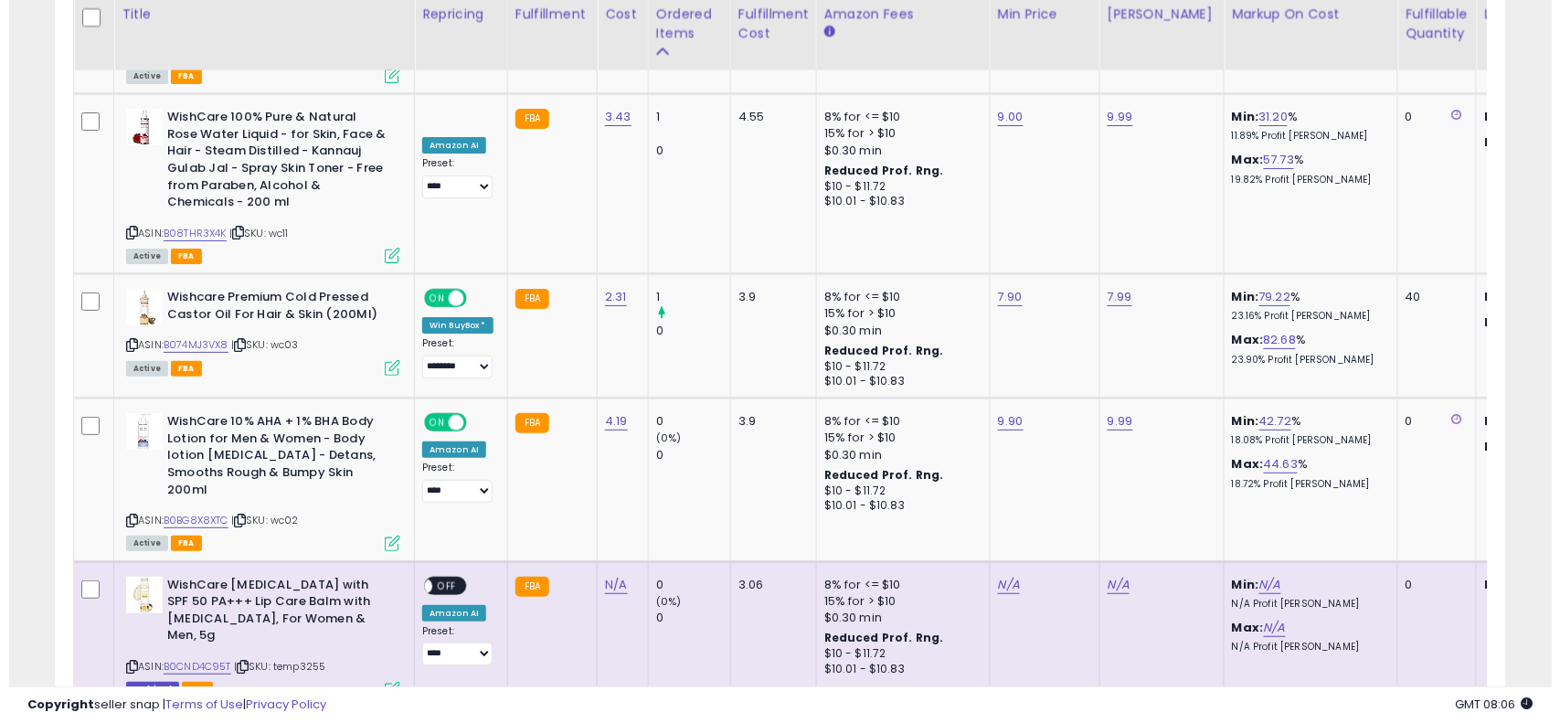
scroll to position [1969, 0]
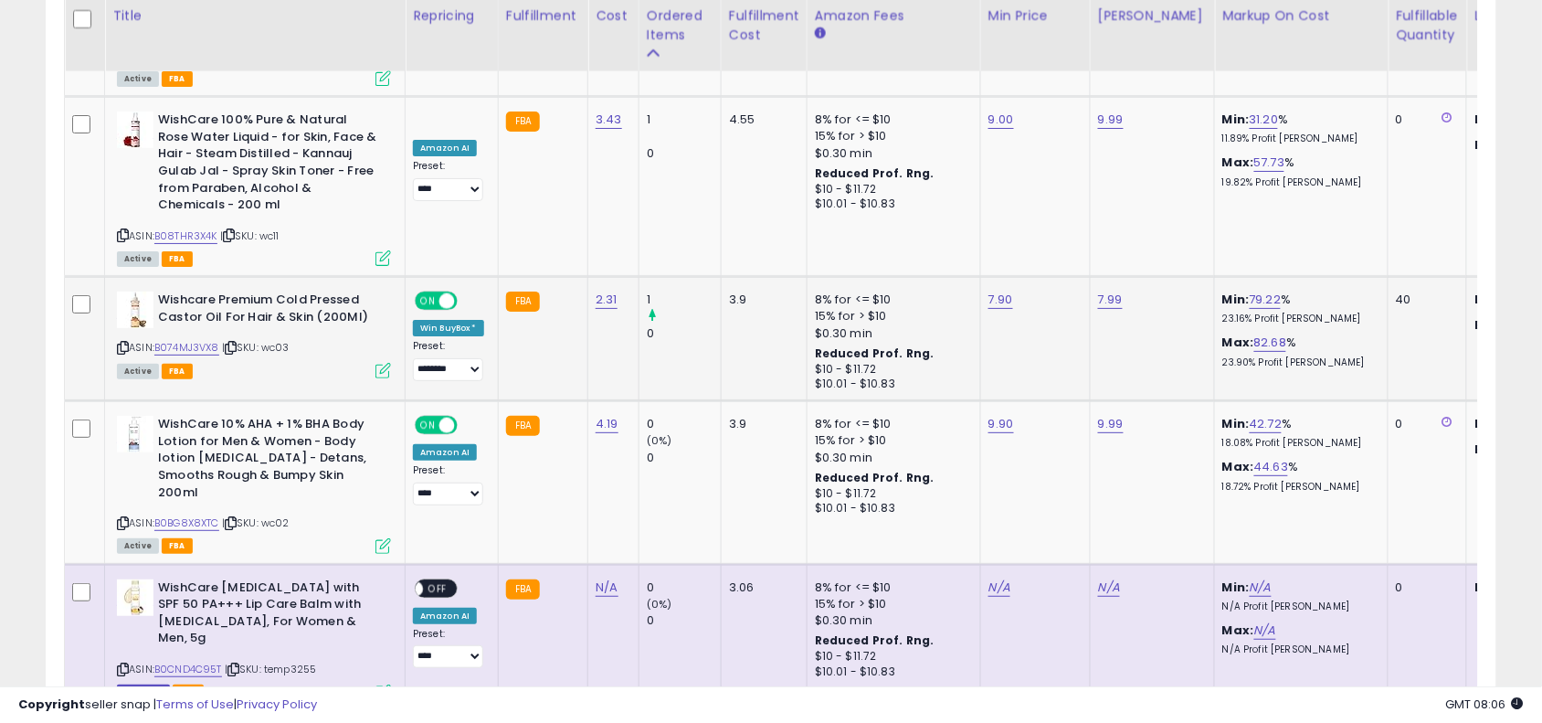
click at [380, 363] on icon at bounding box center [384, 371] width 16 height 16
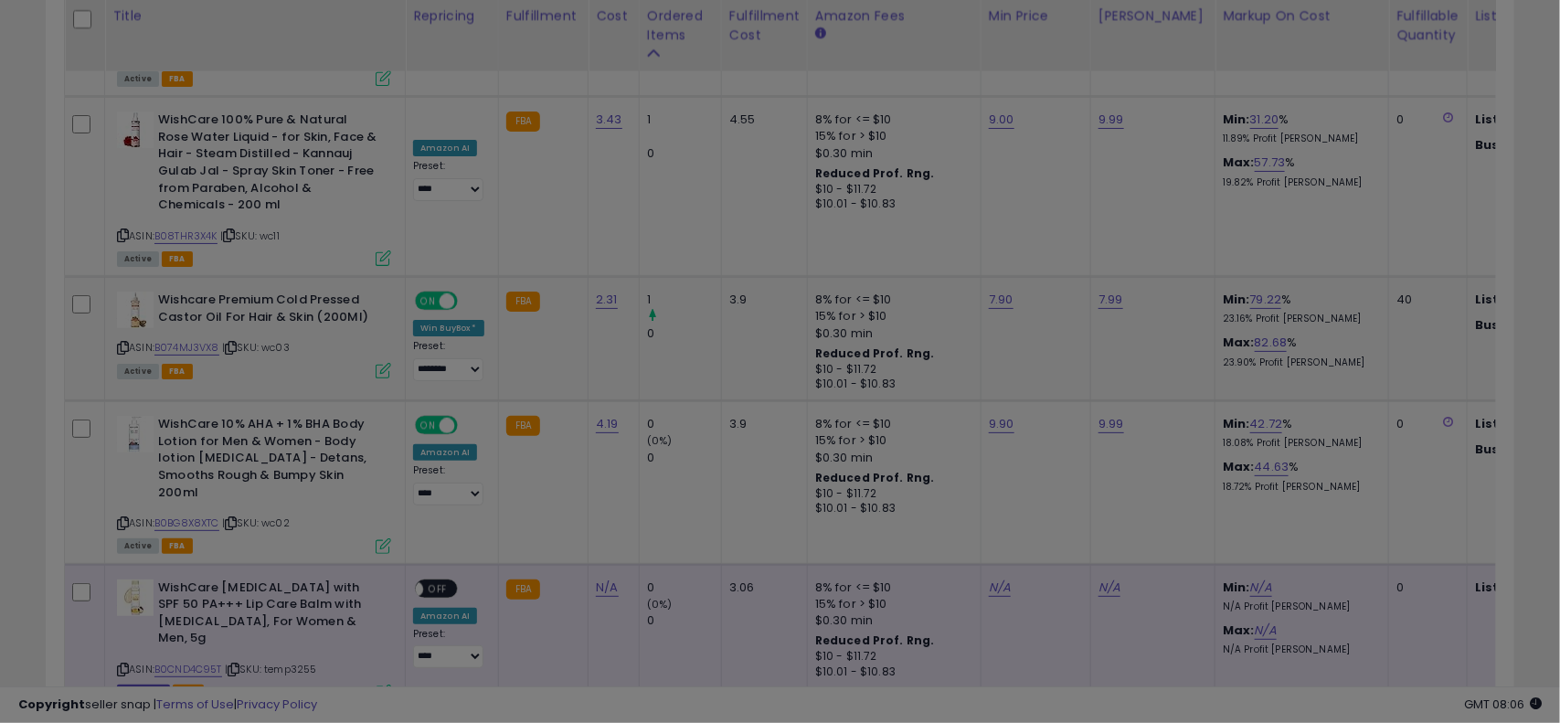
scroll to position [375, 851]
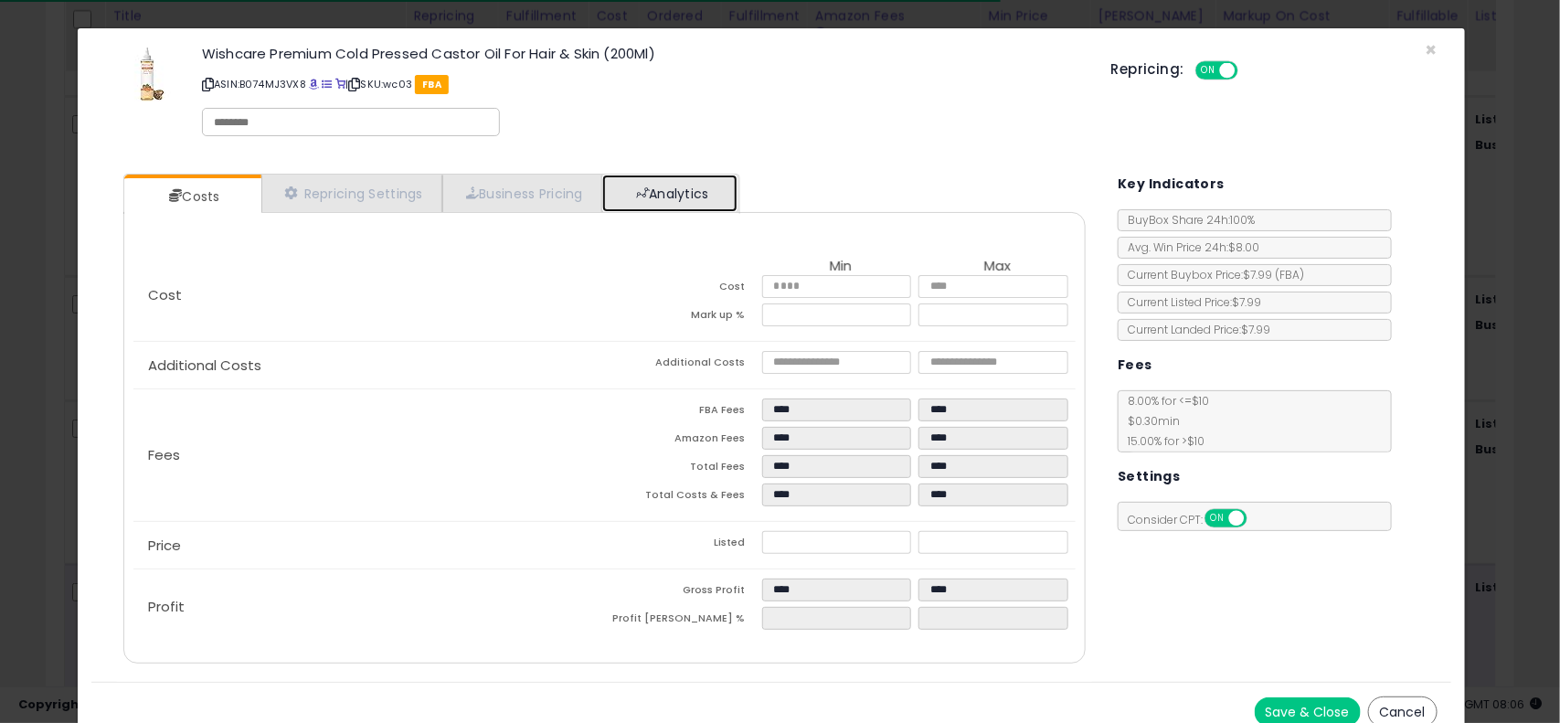
click at [729, 179] on link "Analytics" at bounding box center [669, 193] width 135 height 37
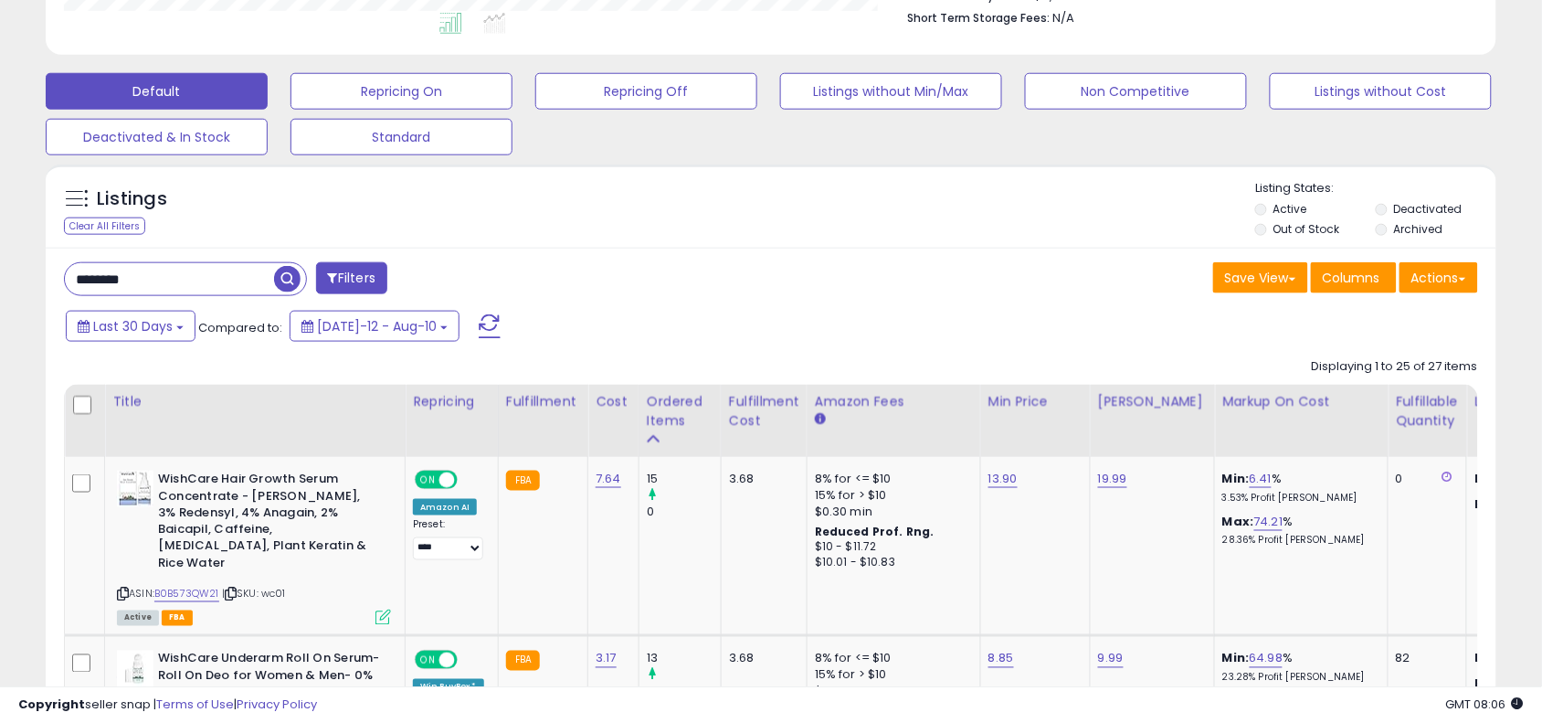
scroll to position [507, 0]
